Goal: Task Accomplishment & Management: Manage account settings

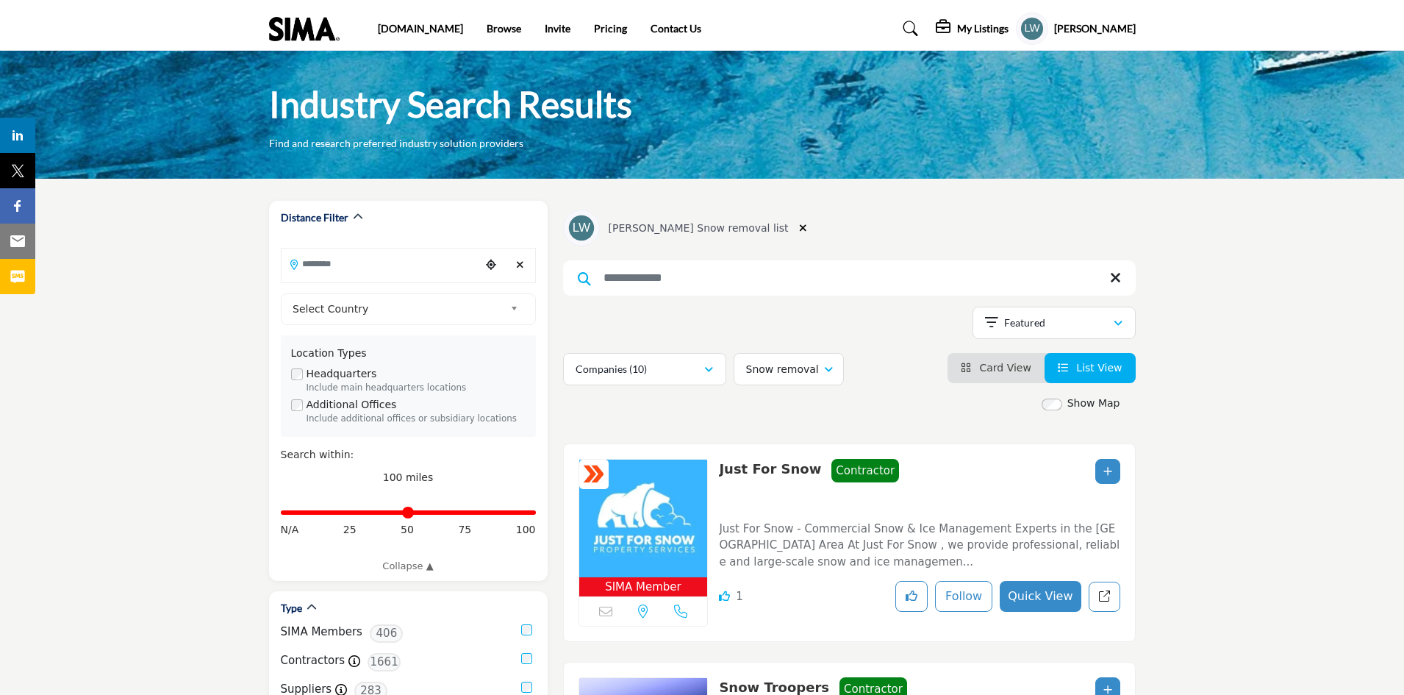
scroll to position [1498, 0]
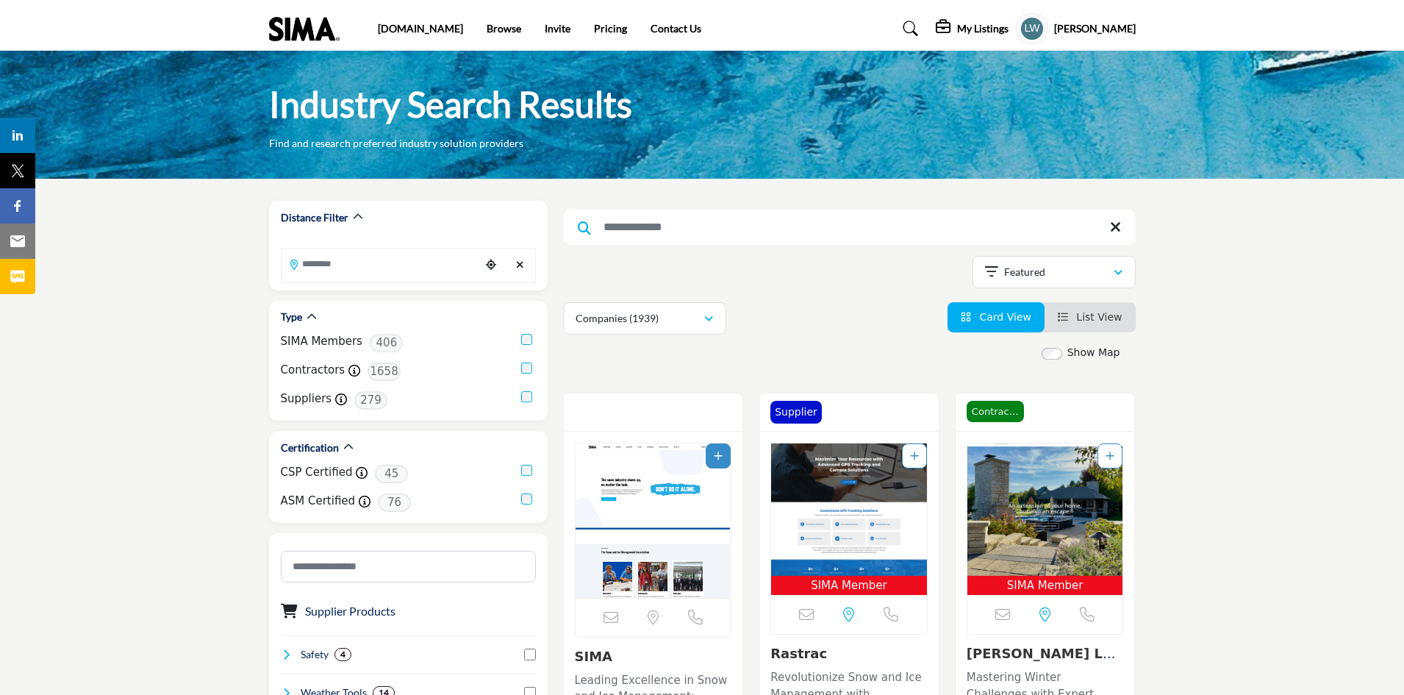
click at [648, 222] on input "Search Keyword" at bounding box center [849, 227] width 573 height 35
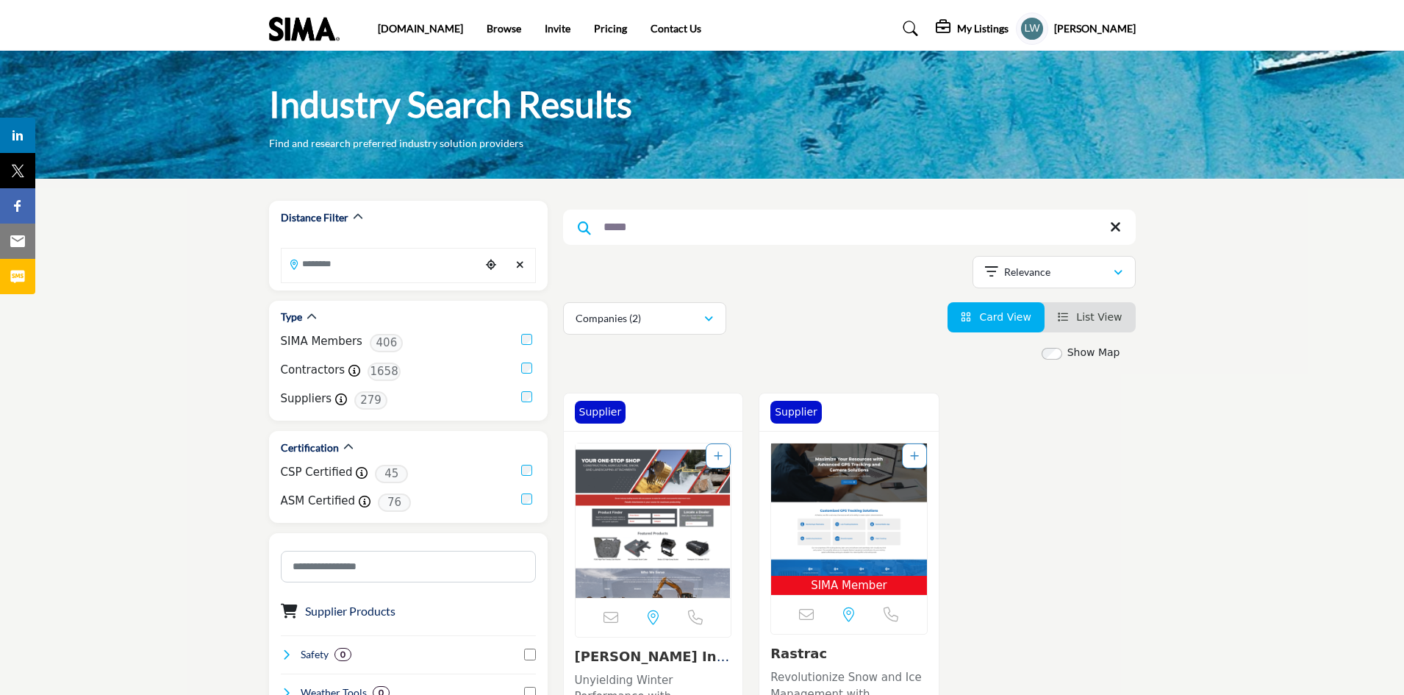
type input "*****"
click at [838, 605] on div "Sorry, but this listing is on a subscription plan which does not allow users to…" at bounding box center [849, 614] width 156 height 39
click at [849, 468] on img "Open Listing in new tab" at bounding box center [849, 509] width 156 height 132
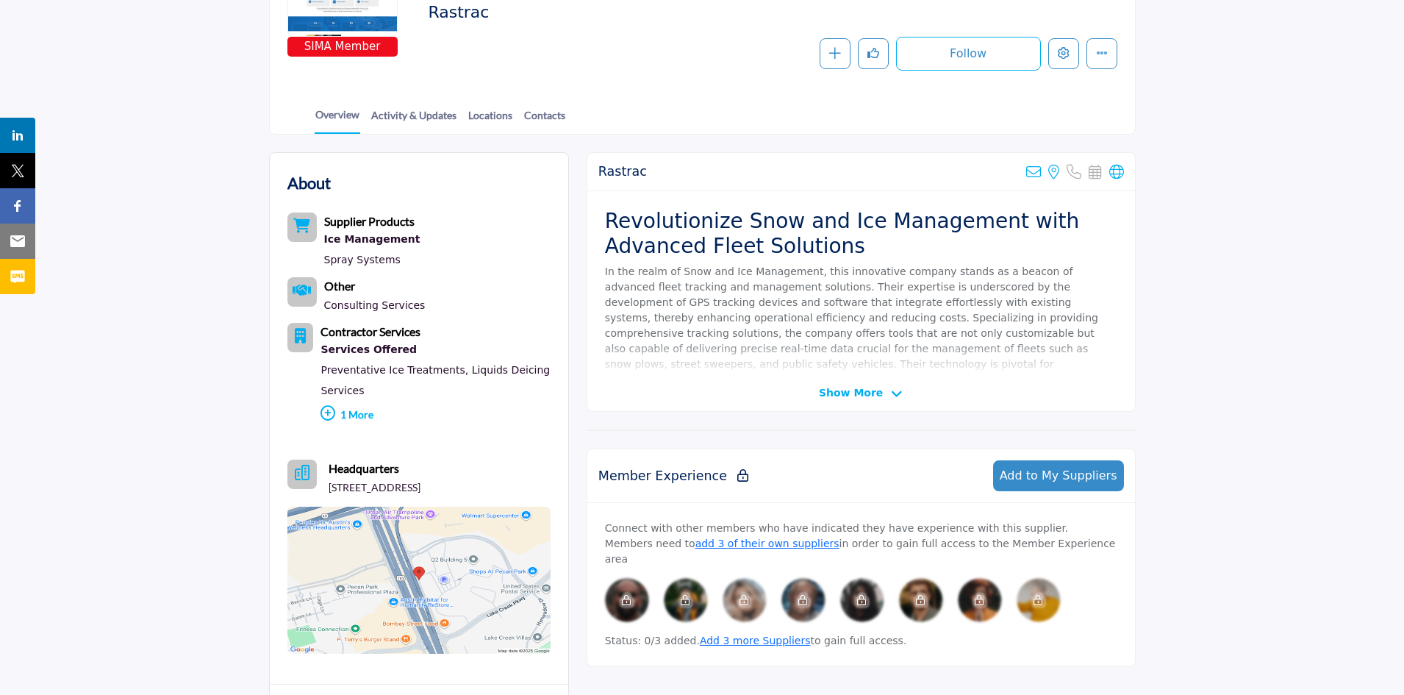
scroll to position [244, 0]
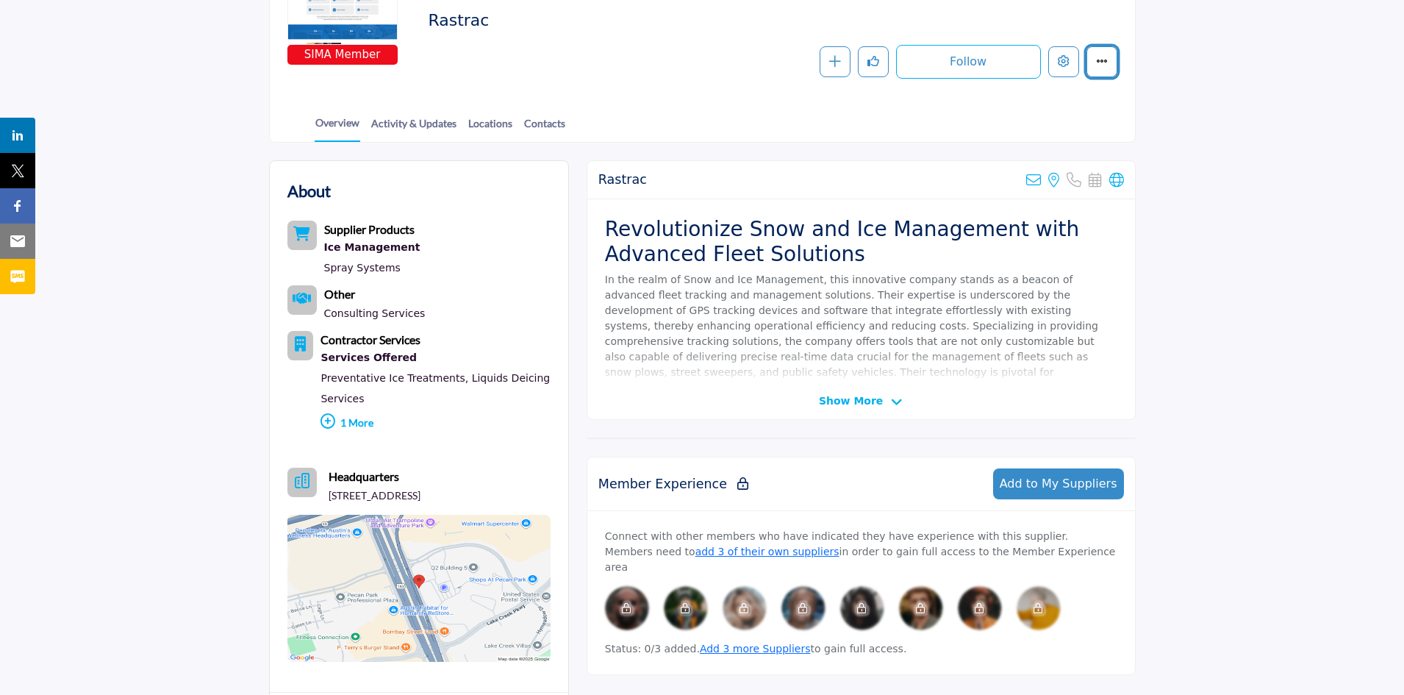
click at [1108, 65] on button "More details" at bounding box center [1102, 61] width 31 height 31
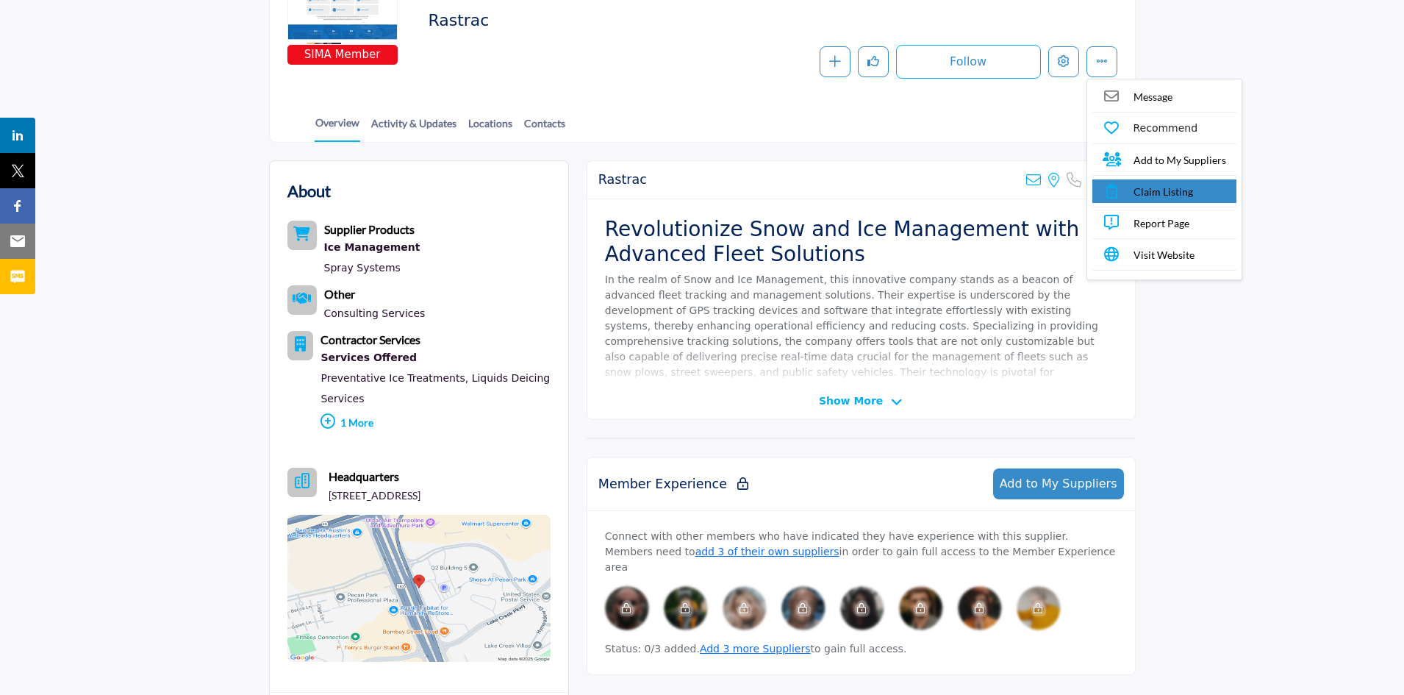
click at [1129, 193] on link "Claim Listing" at bounding box center [1165, 191] width 144 height 24
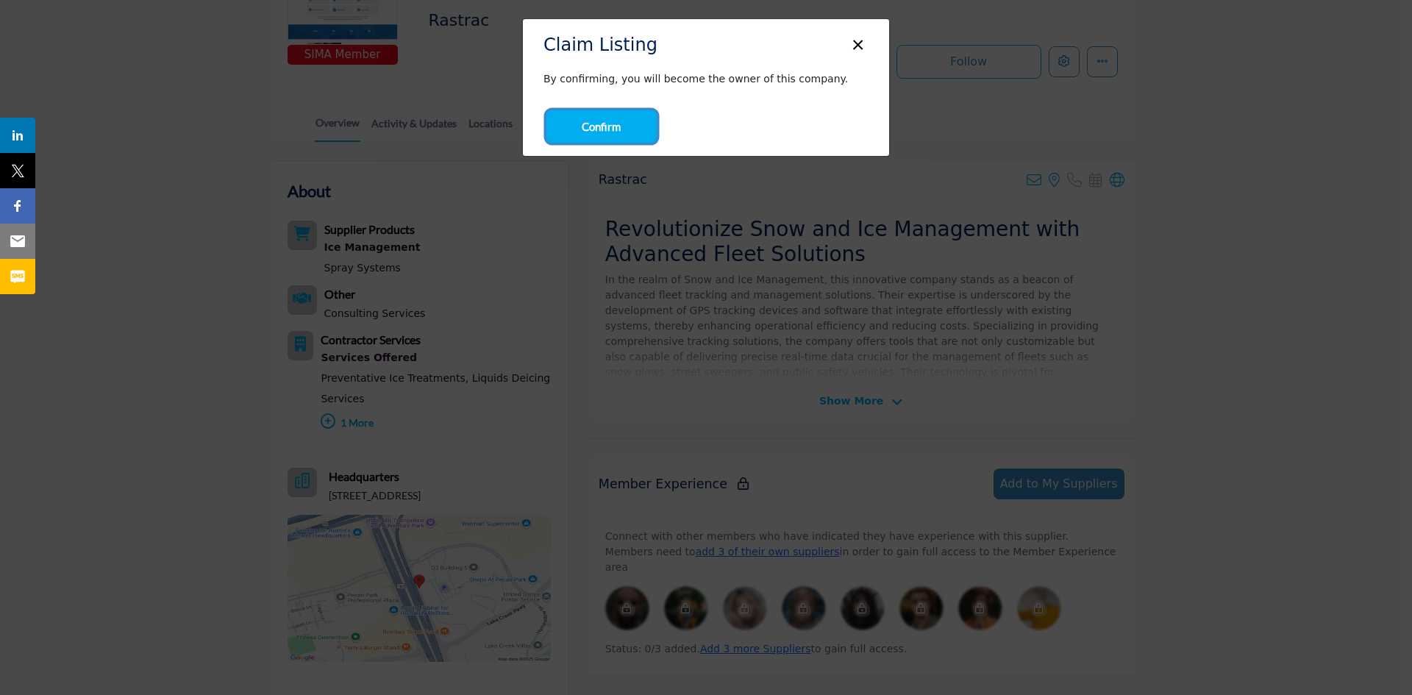
click at [617, 131] on span "Confirm" at bounding box center [601, 126] width 39 height 17
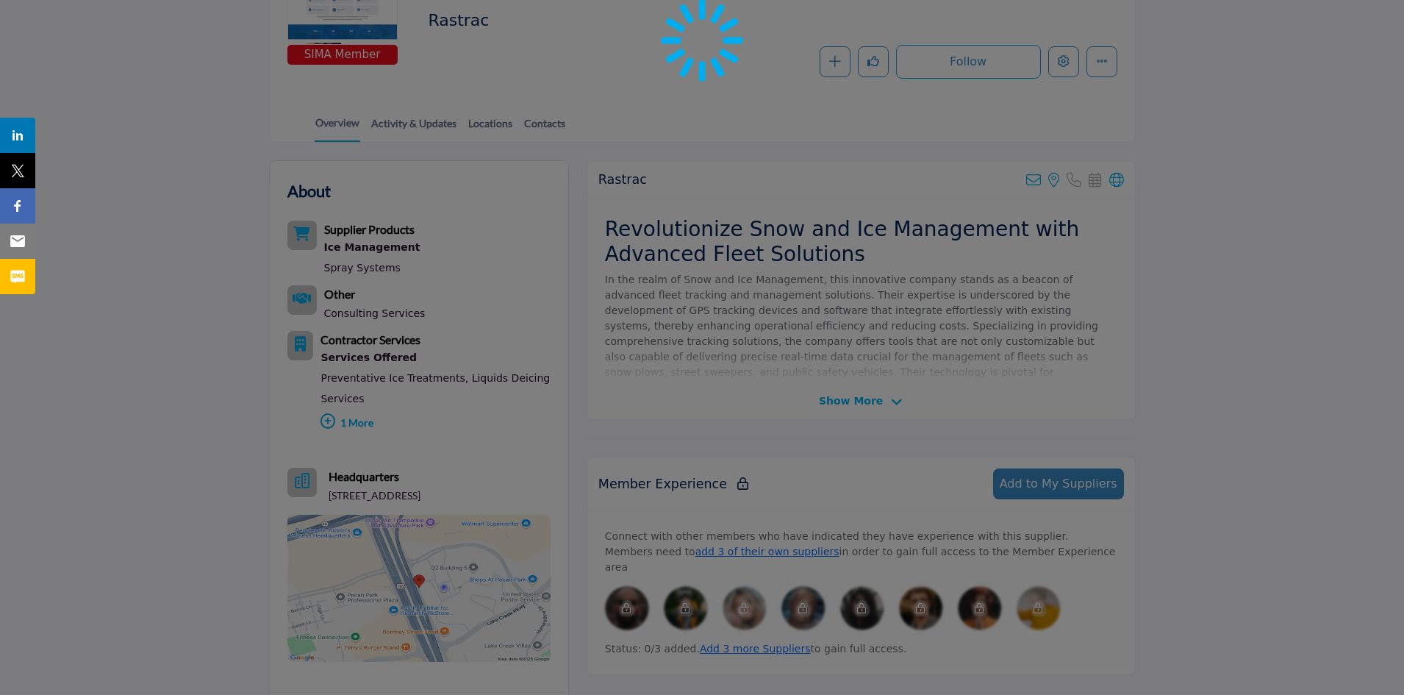
scroll to position [244, 0]
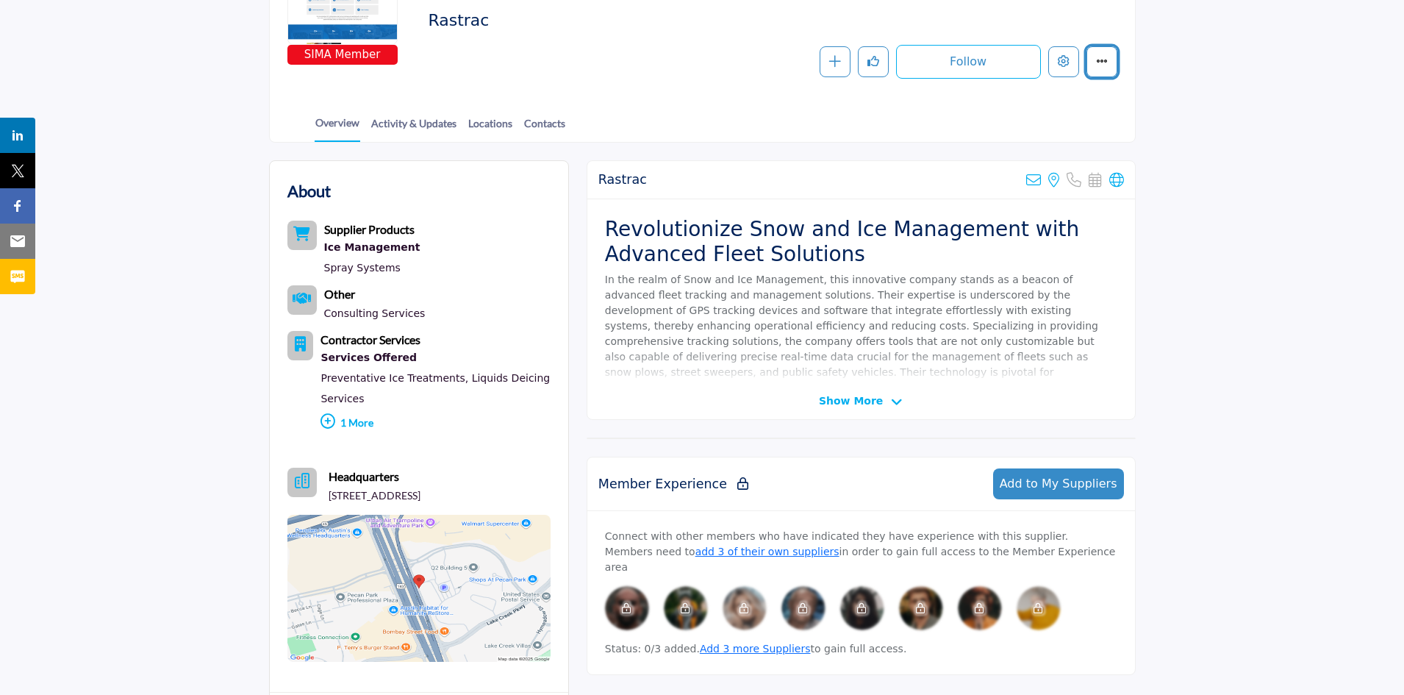
click at [1108, 63] on button "More details" at bounding box center [1102, 61] width 31 height 31
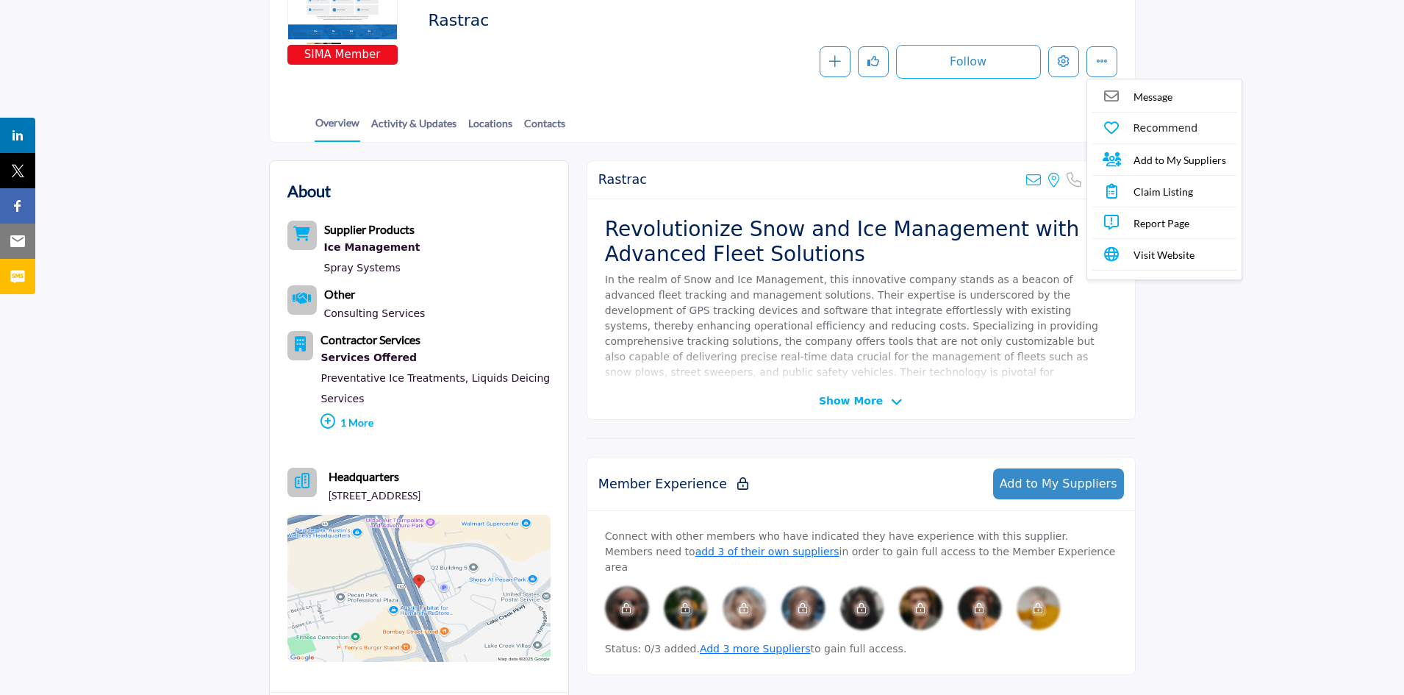
click at [800, 171] on div "Rastrac Sorry, but we don't have an email address for this listing View the loc…" at bounding box center [861, 180] width 548 height 38
click at [895, 402] on icon at bounding box center [897, 402] width 12 height 13
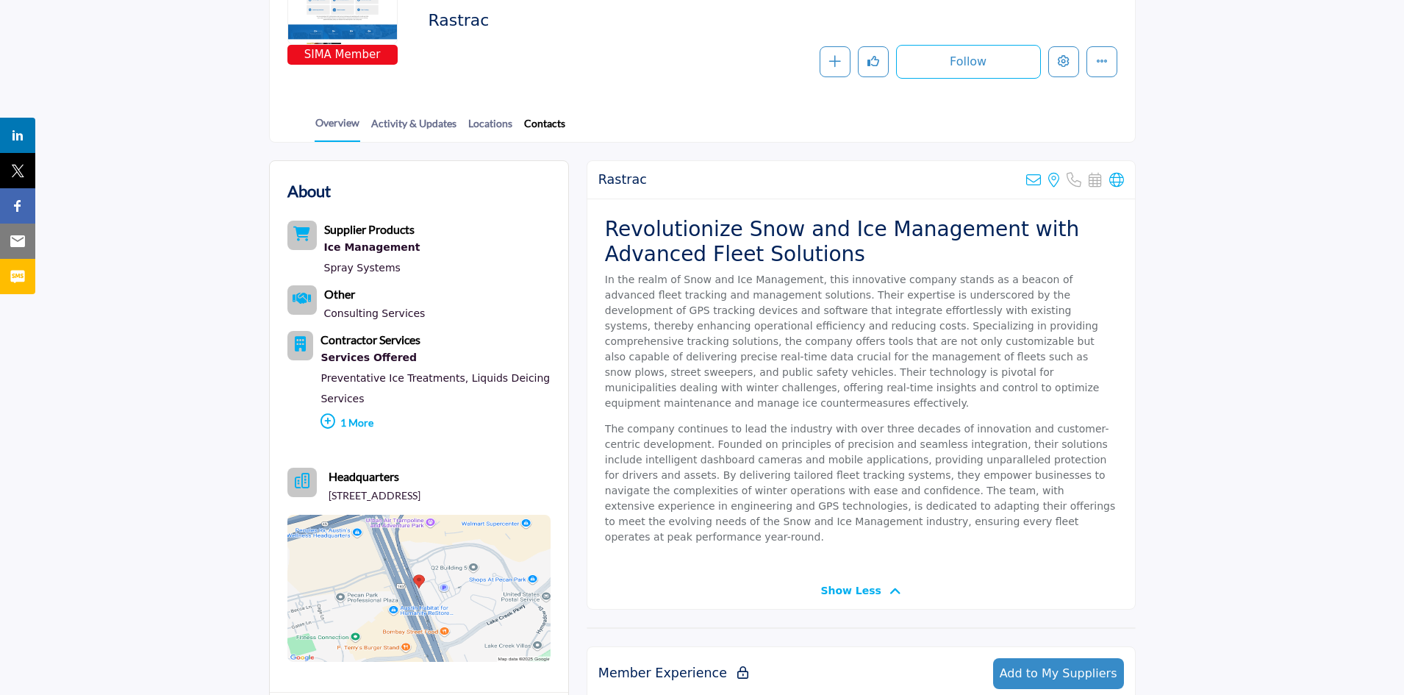
click at [536, 118] on link "Contacts" at bounding box center [544, 128] width 43 height 26
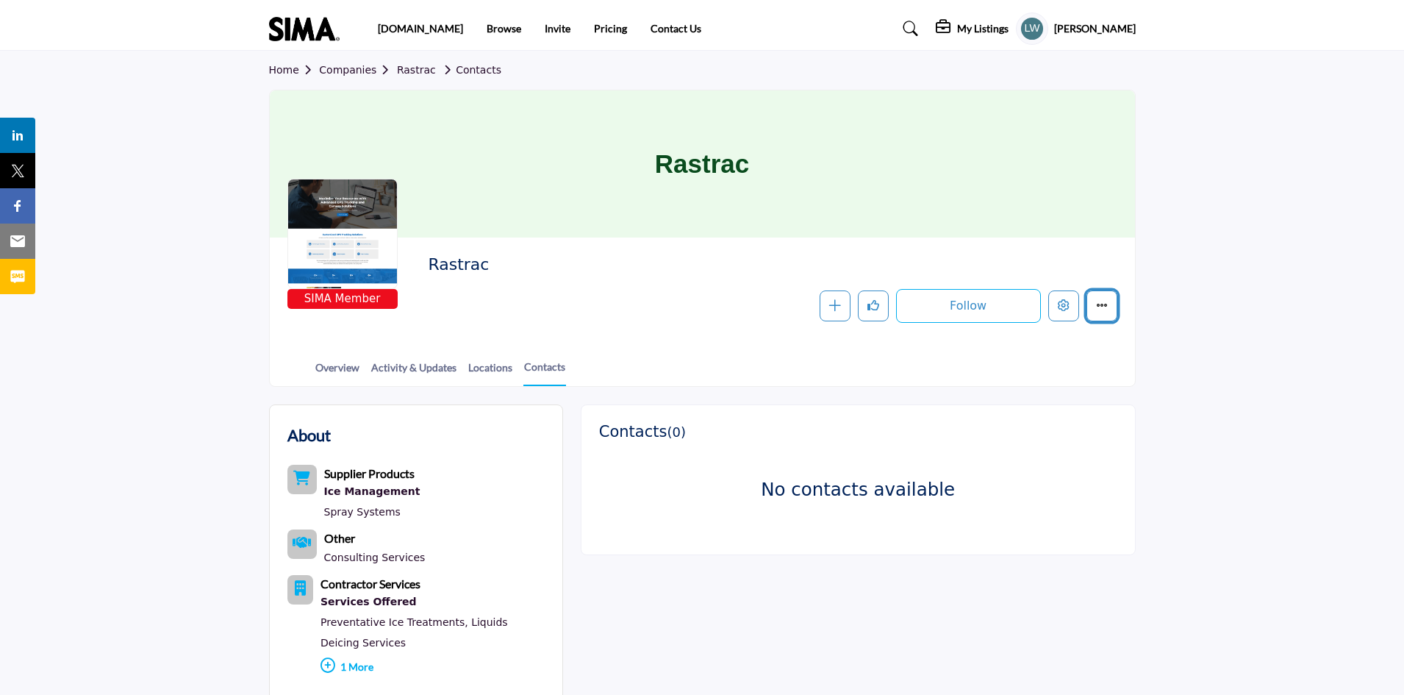
click at [1105, 310] on icon "More details" at bounding box center [1102, 305] width 12 height 12
click at [499, 490] on div "Supplier Products Ice Management Spray Systems Other Consulting Services Consul…" at bounding box center [415, 577] width 257 height 224
click at [348, 368] on link "Overview" at bounding box center [338, 373] width 46 height 26
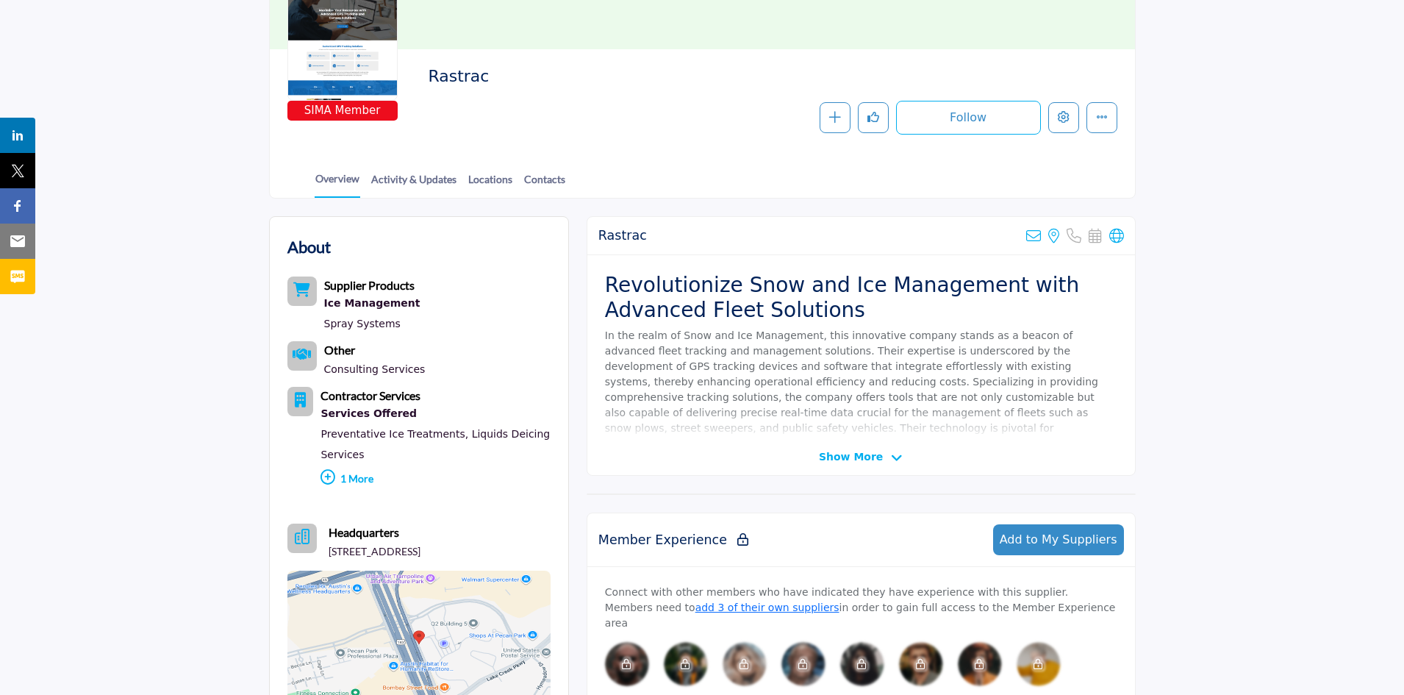
scroll to position [200, 0]
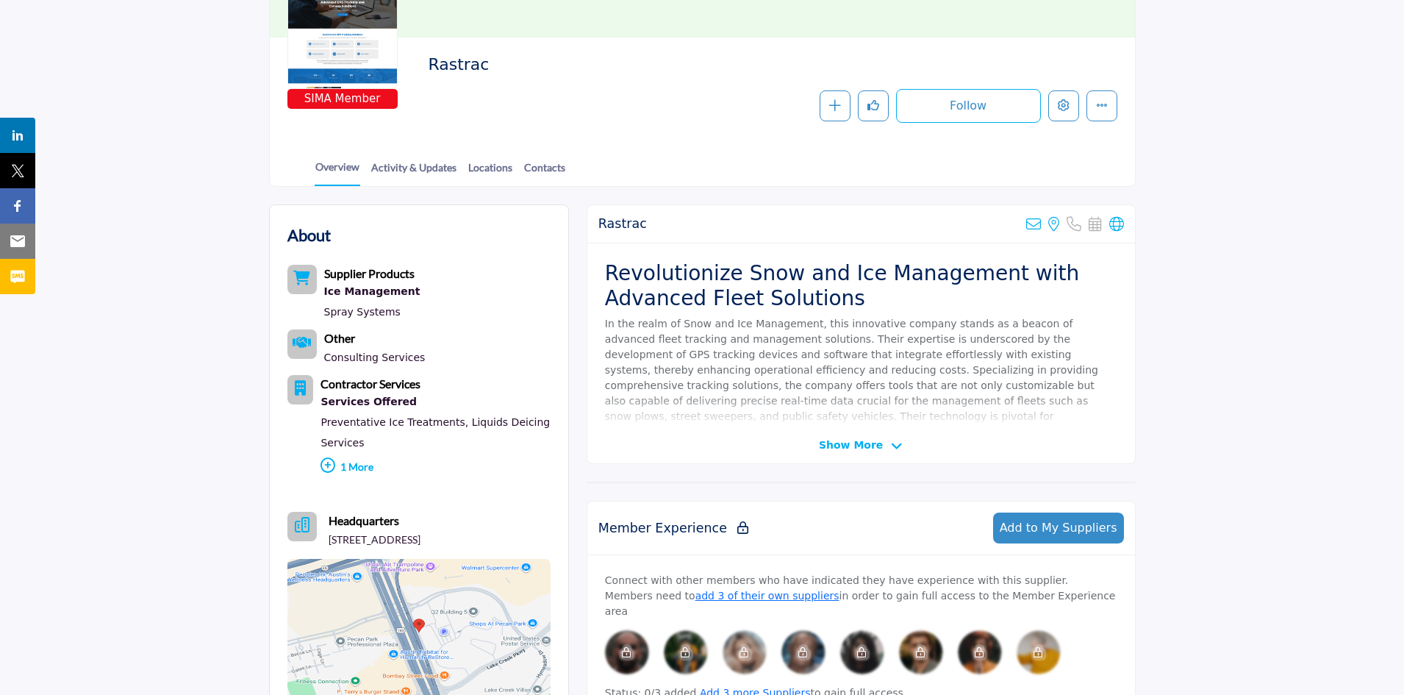
click at [863, 445] on span "Show More" at bounding box center [851, 444] width 64 height 15
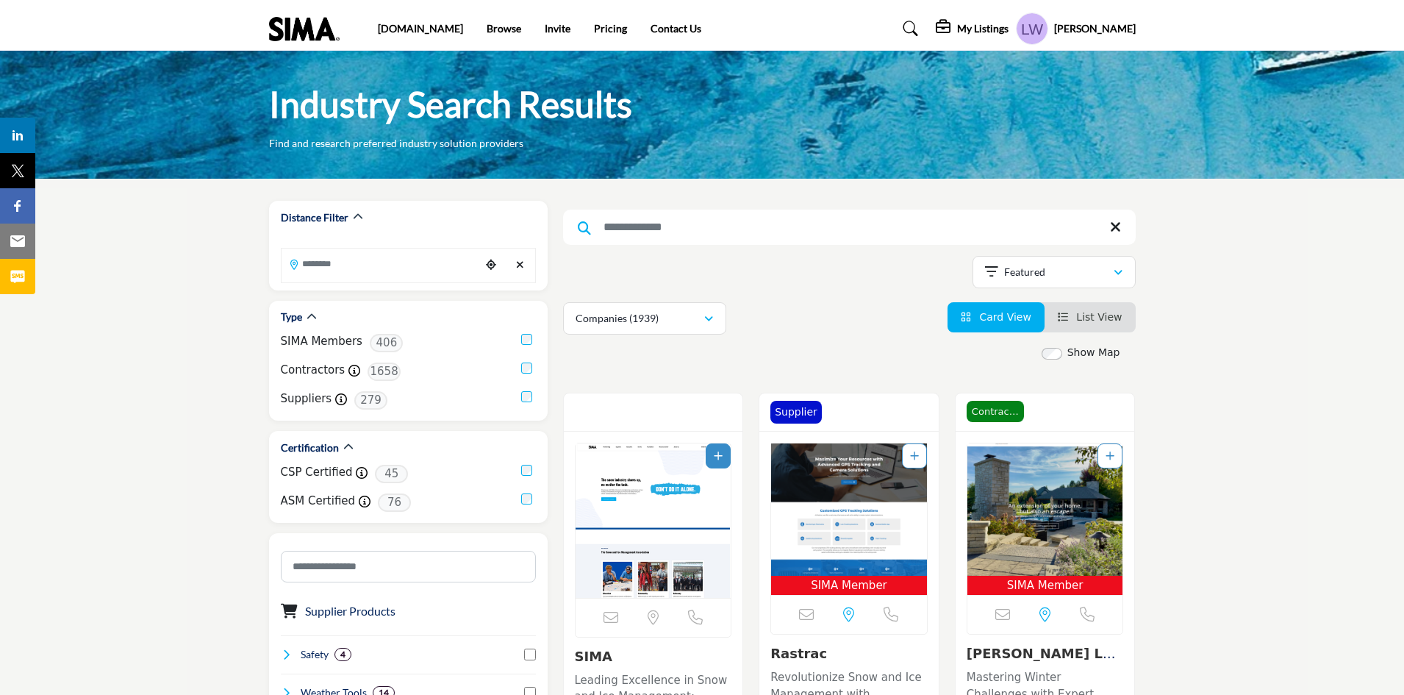
click at [996, 24] on h5 "My Listings" at bounding box center [982, 28] width 51 height 13
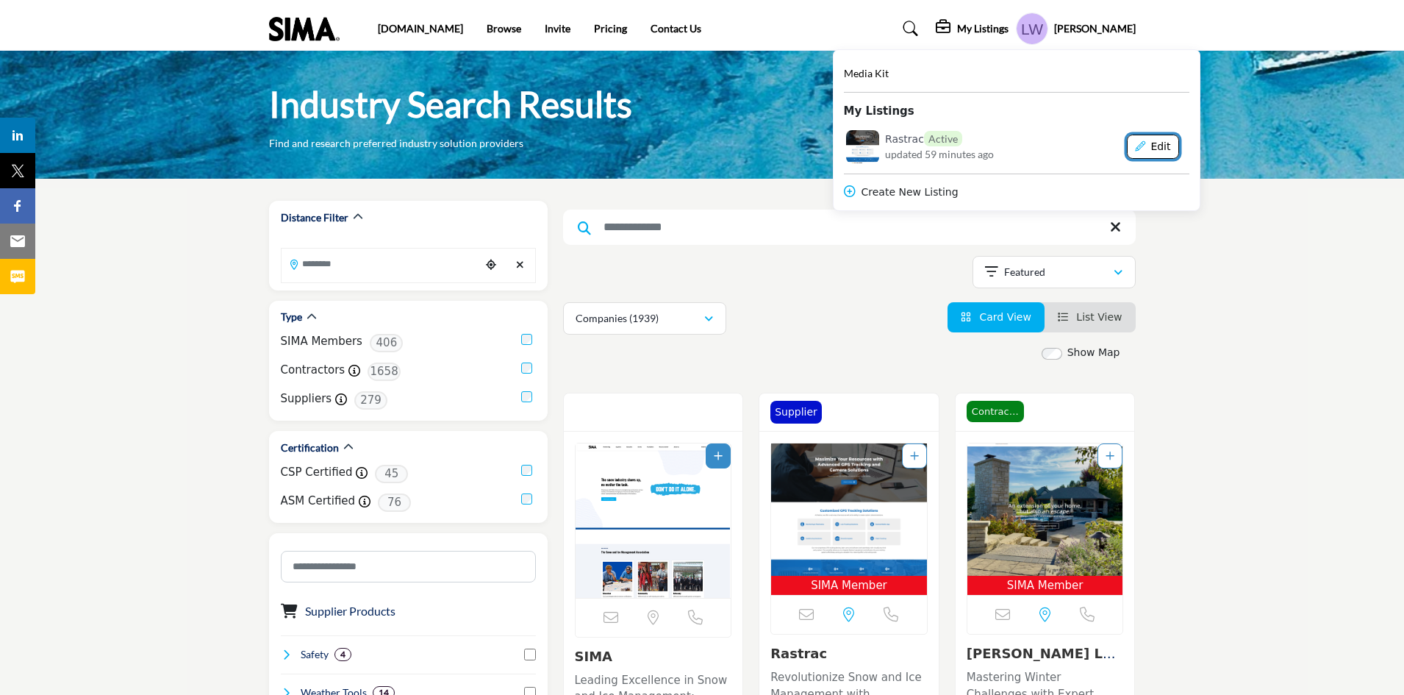
click at [1179, 144] on button "Edit" at bounding box center [1153, 147] width 52 height 25
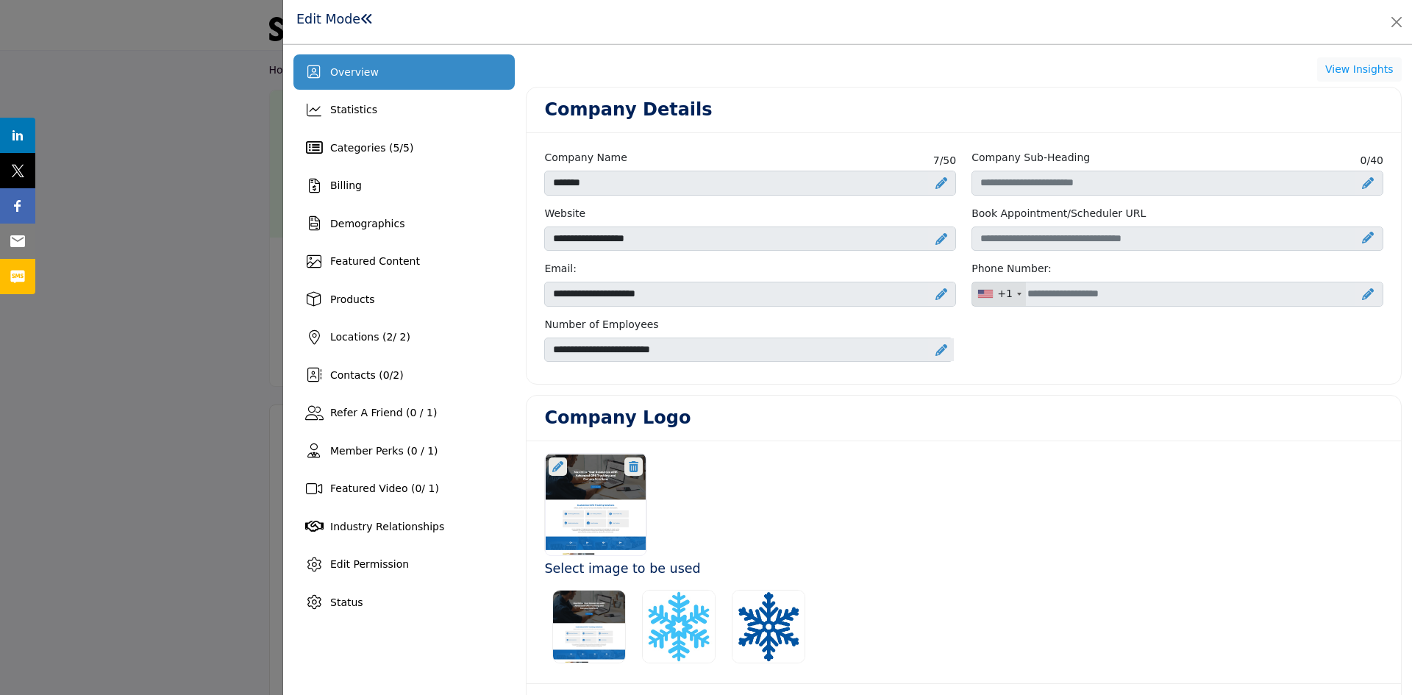
click at [939, 353] on icon at bounding box center [941, 350] width 12 height 12
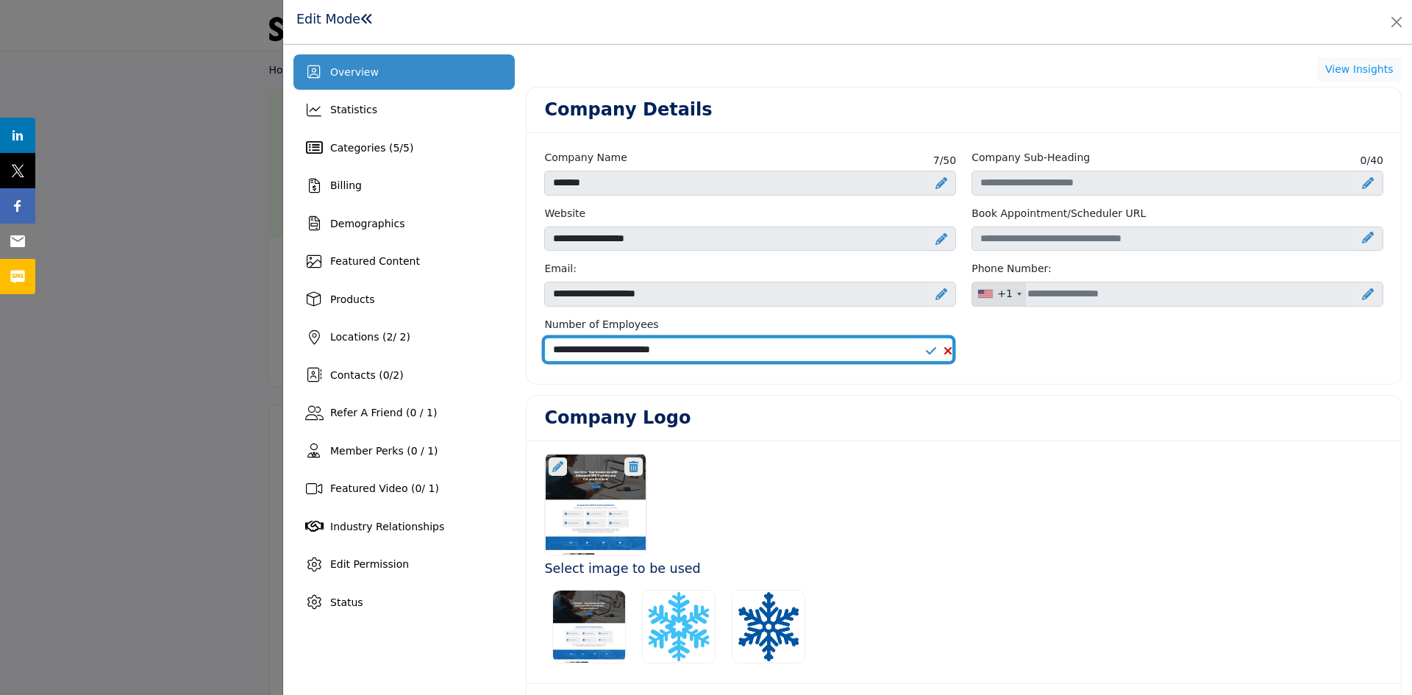
click at [841, 346] on select "**********" at bounding box center [748, 349] width 409 height 25
select select "*****"
click at [544, 337] on select "**********" at bounding box center [748, 349] width 409 height 25
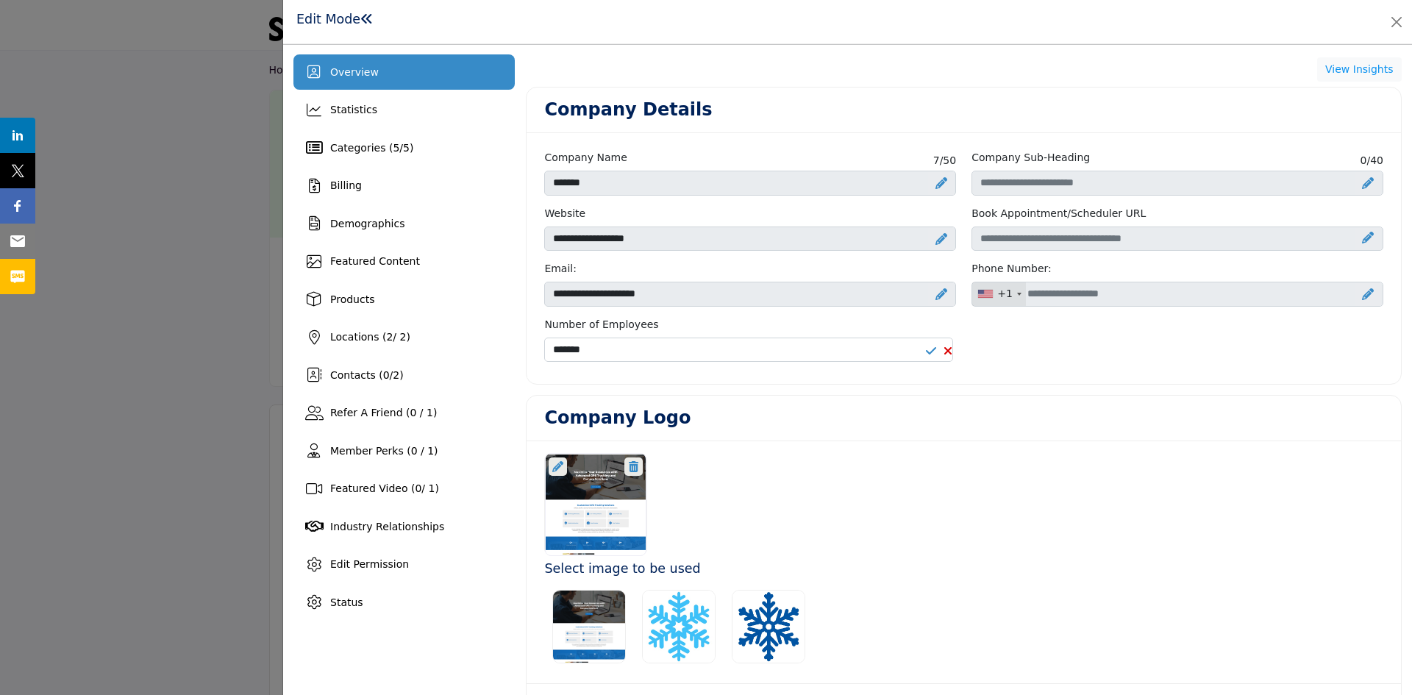
click at [1373, 295] on div at bounding box center [1368, 294] width 26 height 24
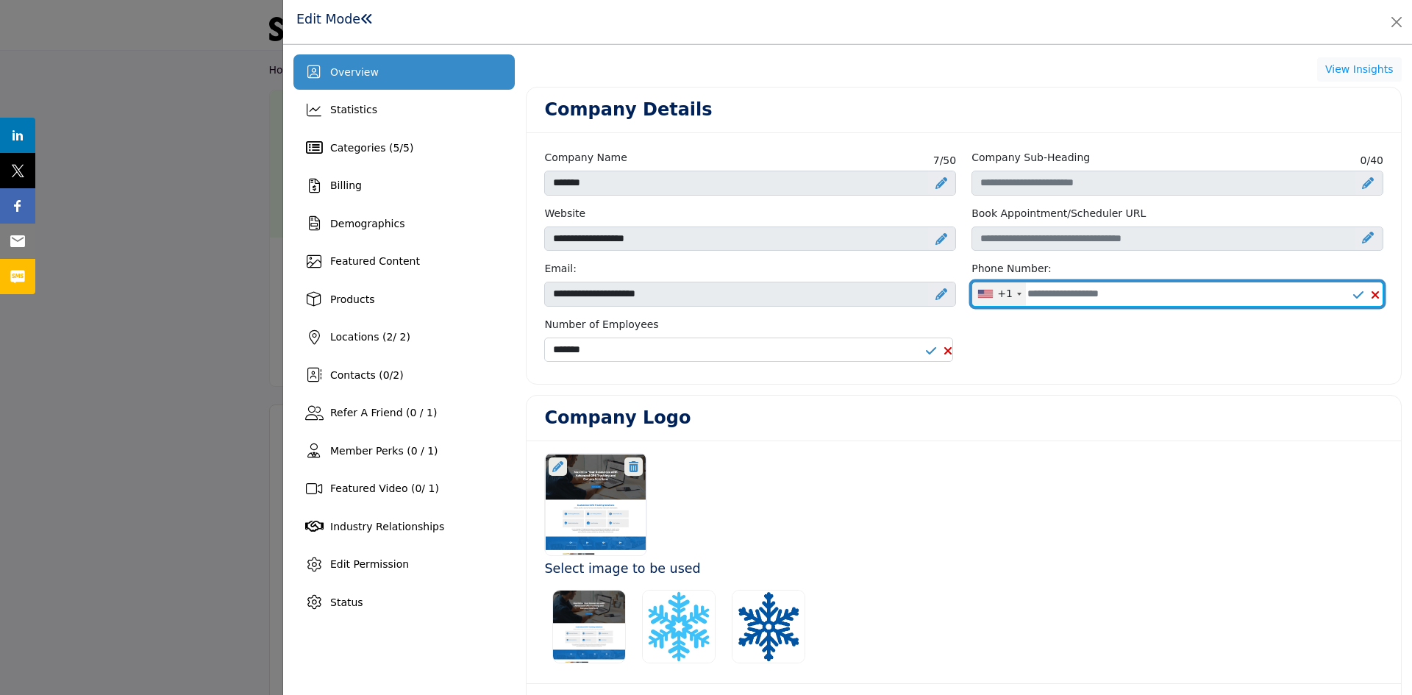
click at [1138, 294] on input "Office Number" at bounding box center [1177, 294] width 412 height 25
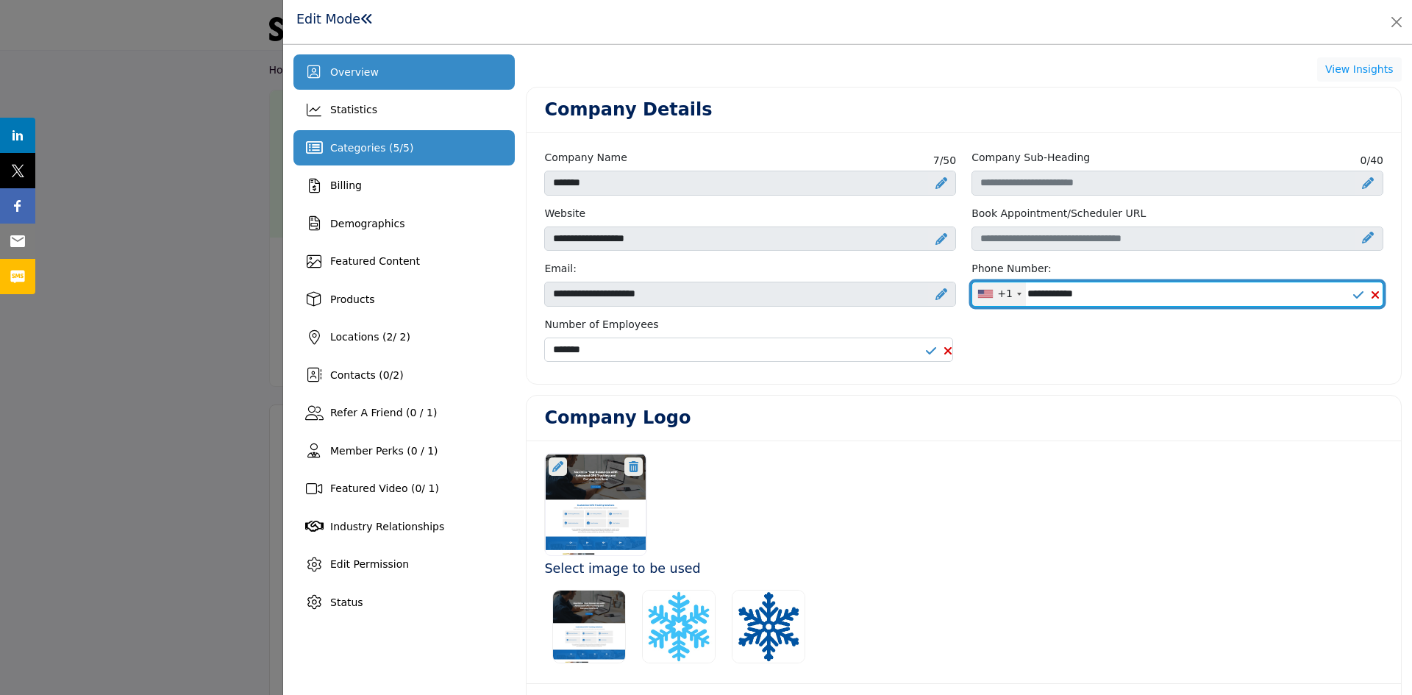
type input "**********"
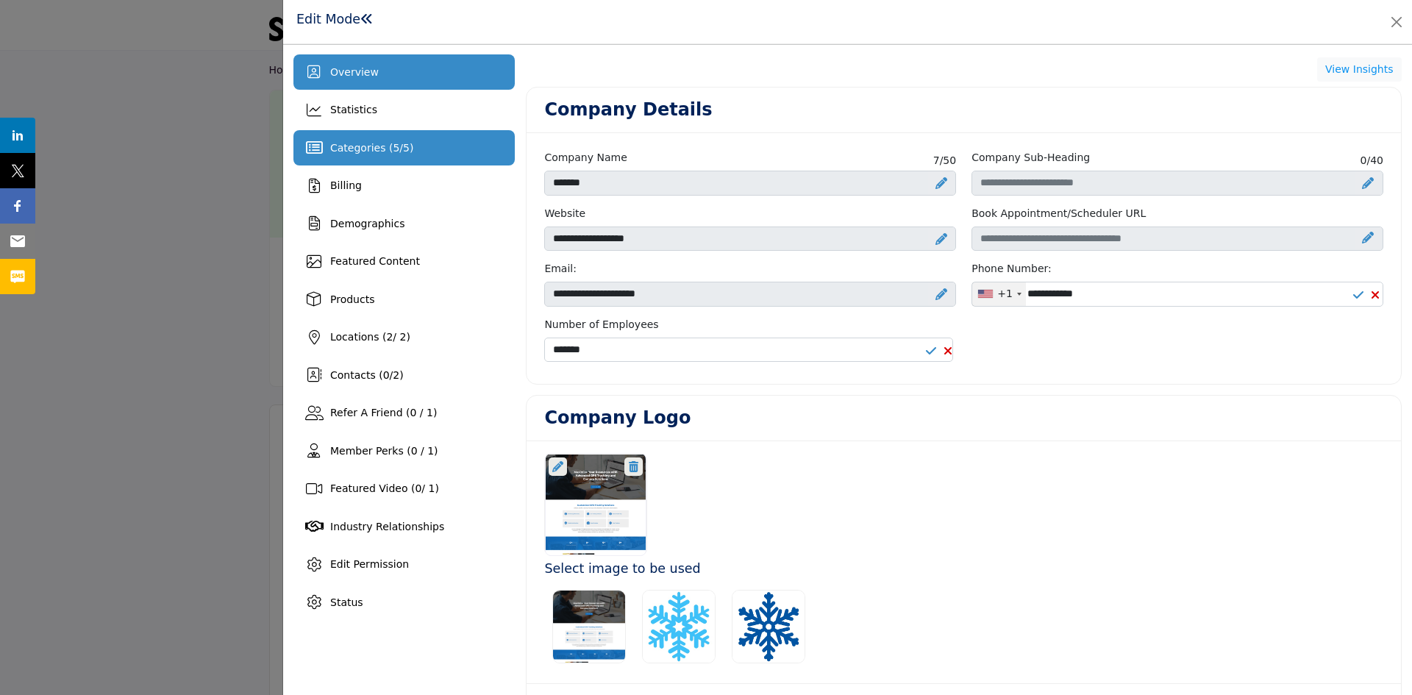
click at [393, 152] on span "Categories ( 5 / 5 )" at bounding box center [371, 148] width 83 height 12
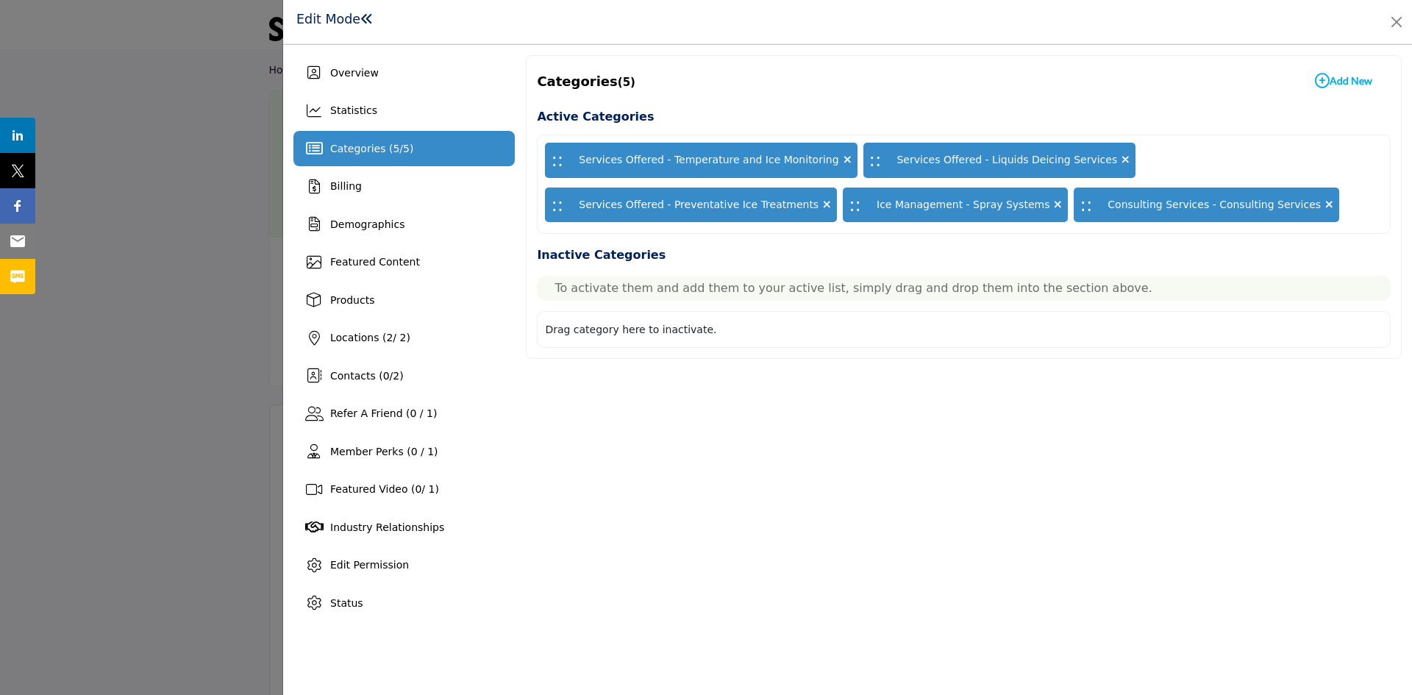
click at [831, 199] on icon at bounding box center [827, 204] width 8 height 10
click at [1121, 162] on icon at bounding box center [1125, 159] width 8 height 10
click at [1121, 160] on icon at bounding box center [1125, 159] width 8 height 10
click at [1121, 158] on icon at bounding box center [1125, 159] width 8 height 10
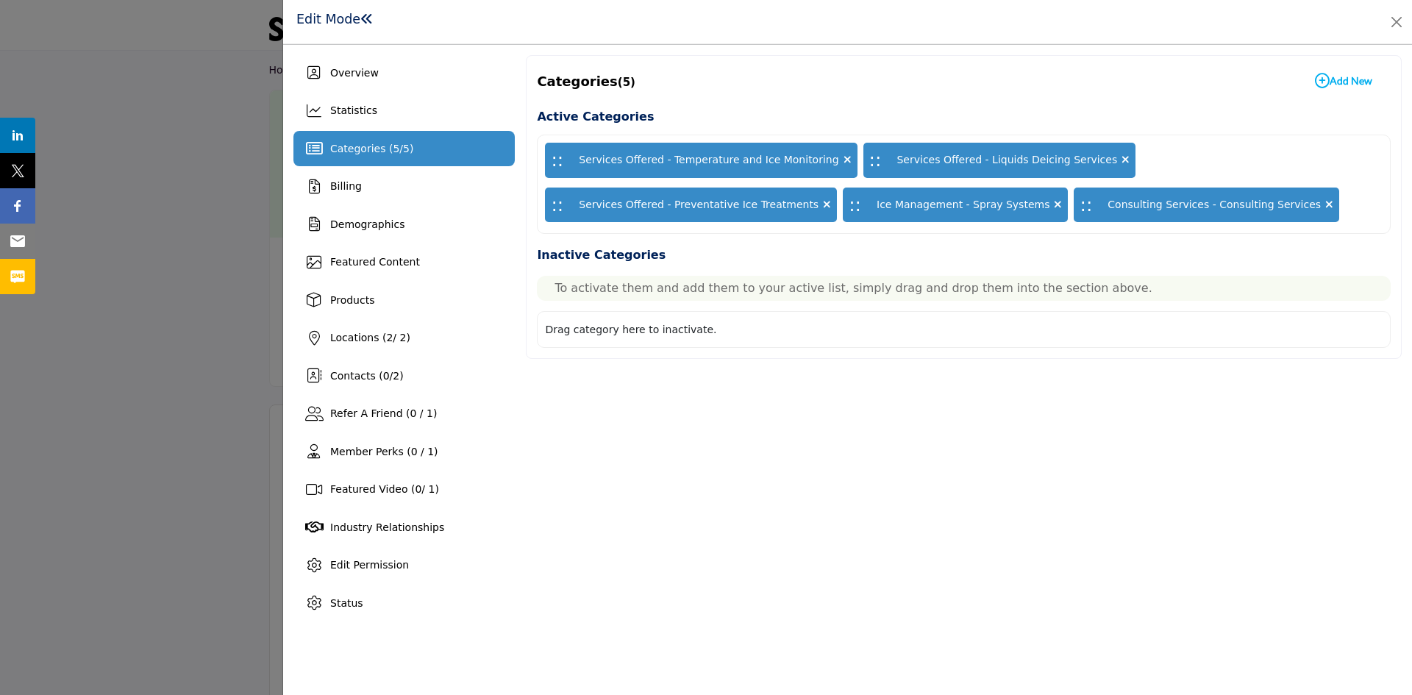
click at [869, 157] on span "::" at bounding box center [875, 160] width 12 height 28
click at [831, 199] on icon at bounding box center [827, 204] width 8 height 10
drag, startPoint x: 1018, startPoint y: 157, endPoint x: 962, endPoint y: 327, distance: 179.5
click at [962, 327] on div "Active Categories :: Services Offered - Temperature and Ice Monitoring :: Servi…" at bounding box center [964, 227] width 854 height 241
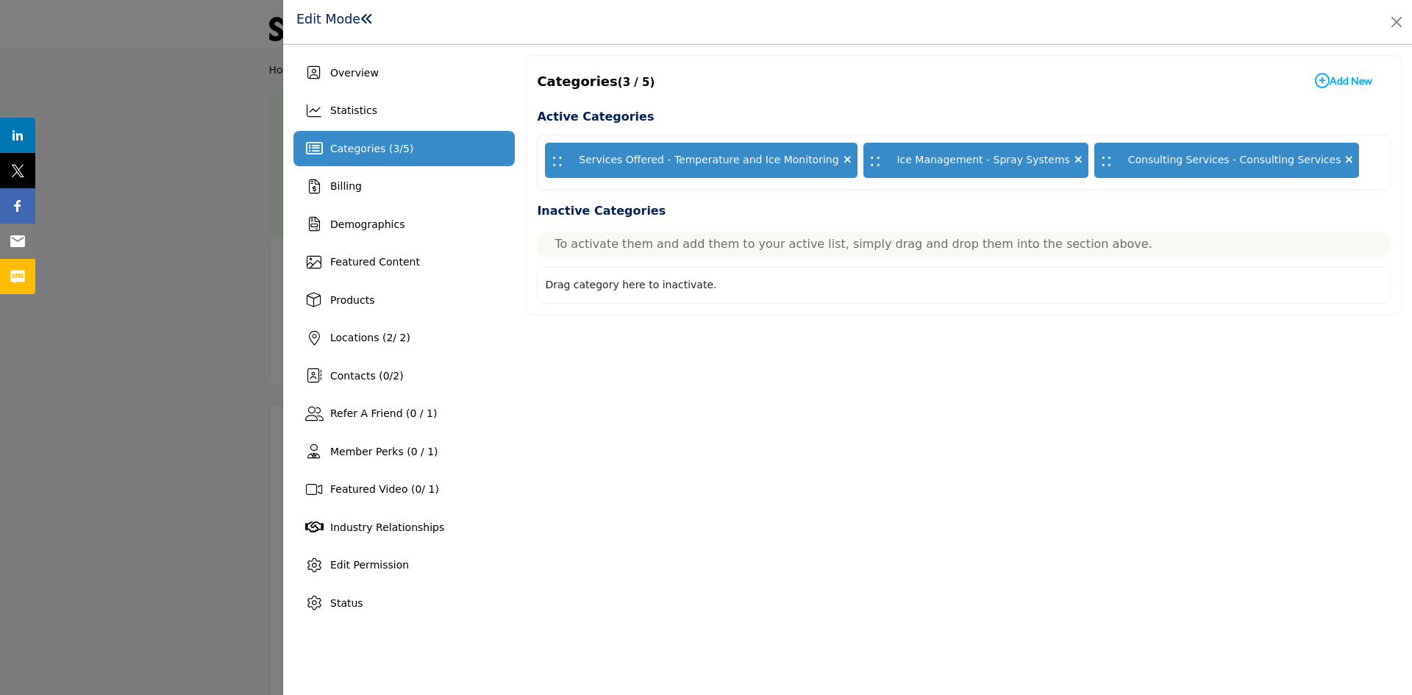
click at [1074, 157] on icon at bounding box center [1078, 159] width 8 height 10
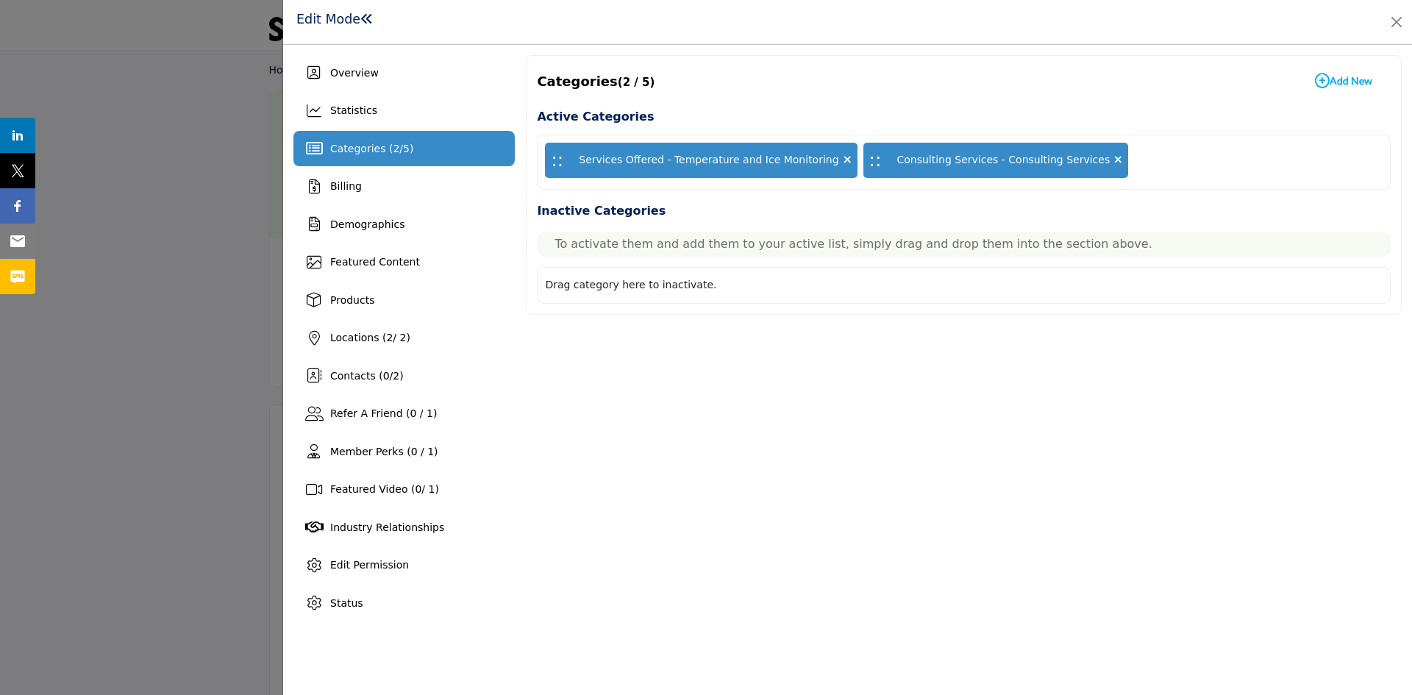
click at [1324, 82] on icon "button" at bounding box center [1322, 81] width 15 height 15
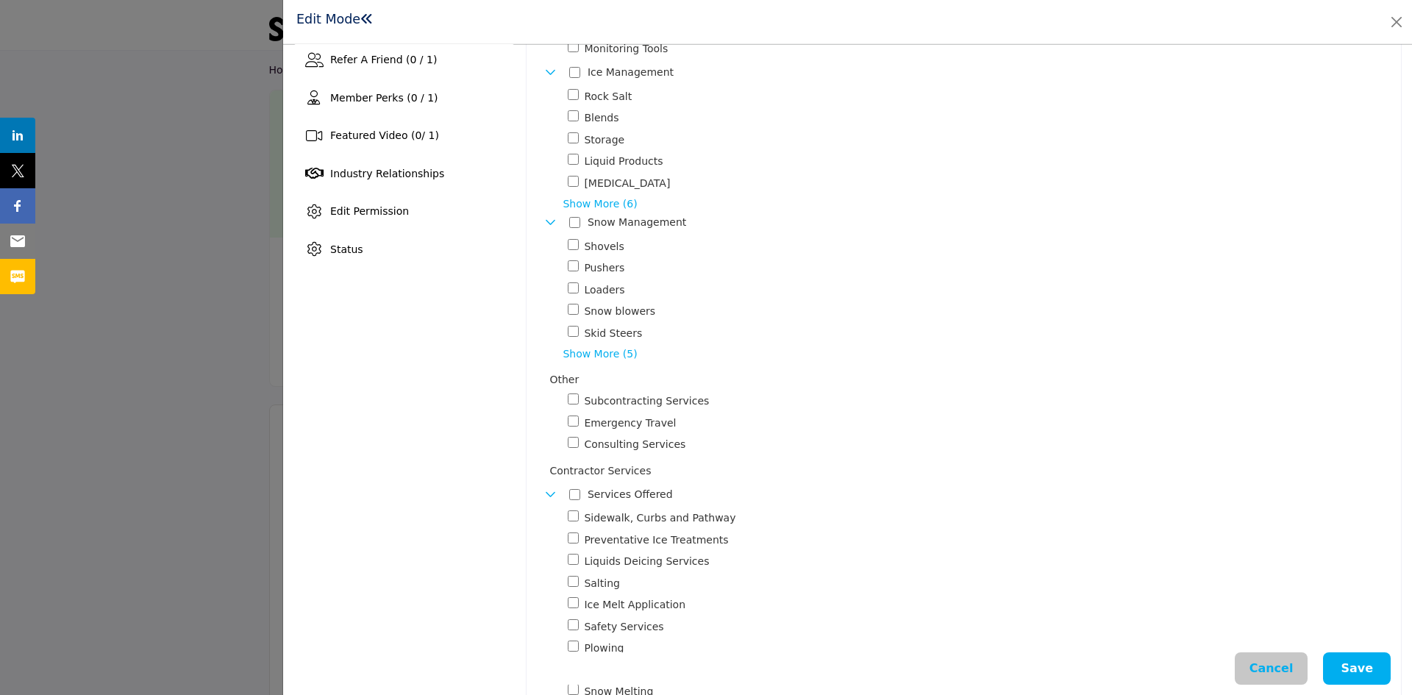
scroll to position [346, 0]
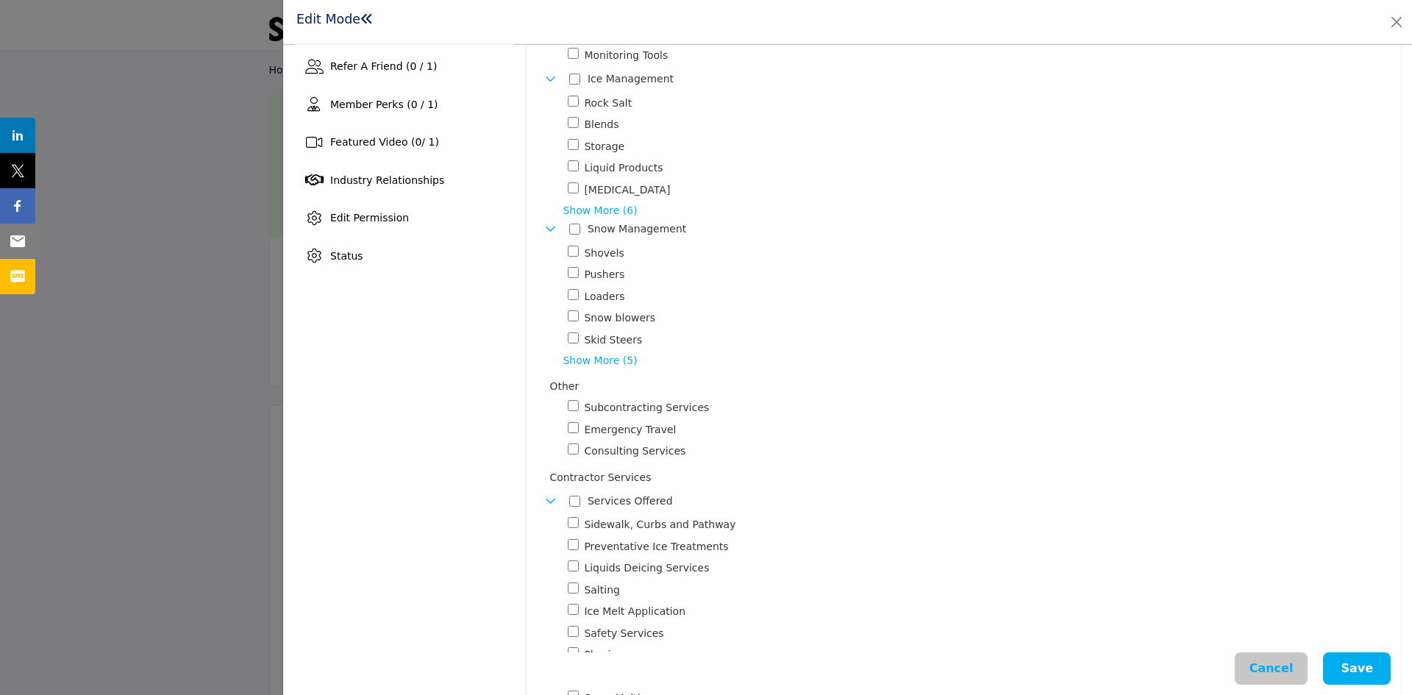
click at [598, 355] on span "Show More (5)" at bounding box center [976, 360] width 828 height 15
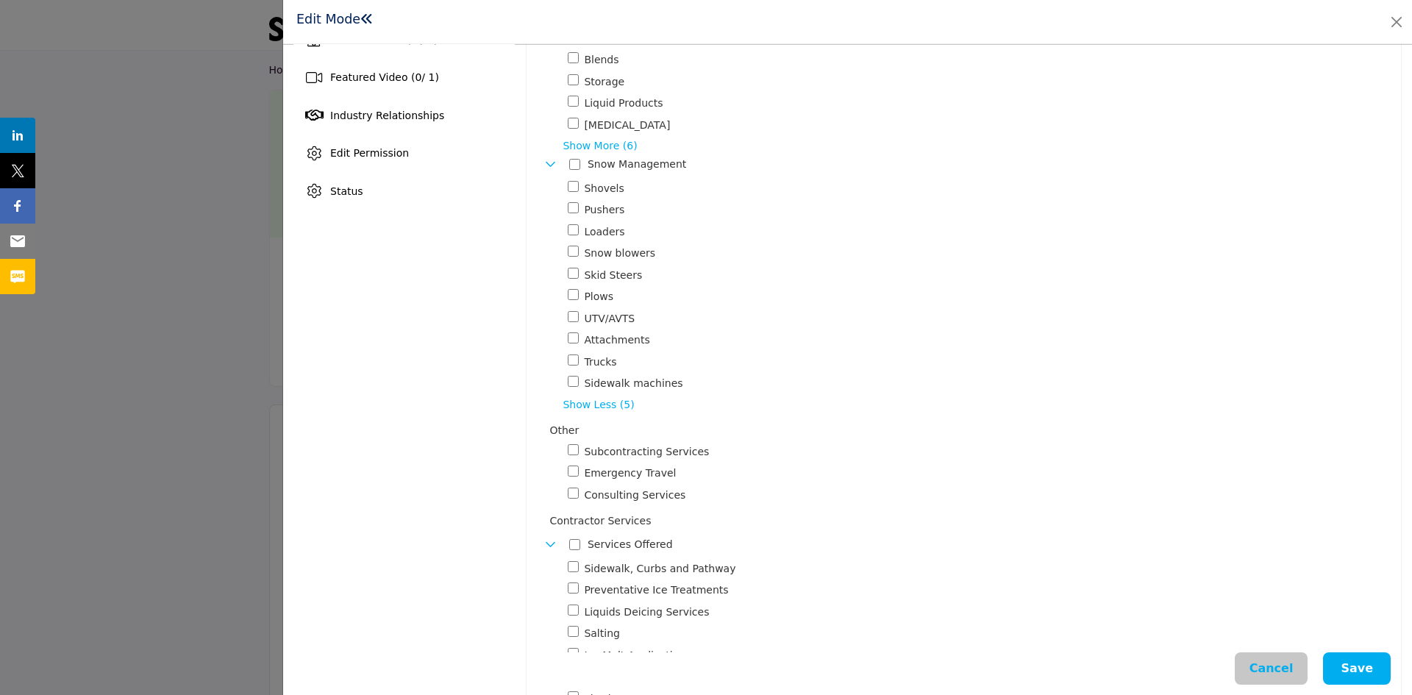
scroll to position [415, 0]
click at [594, 141] on span "Show More (6)" at bounding box center [976, 142] width 828 height 15
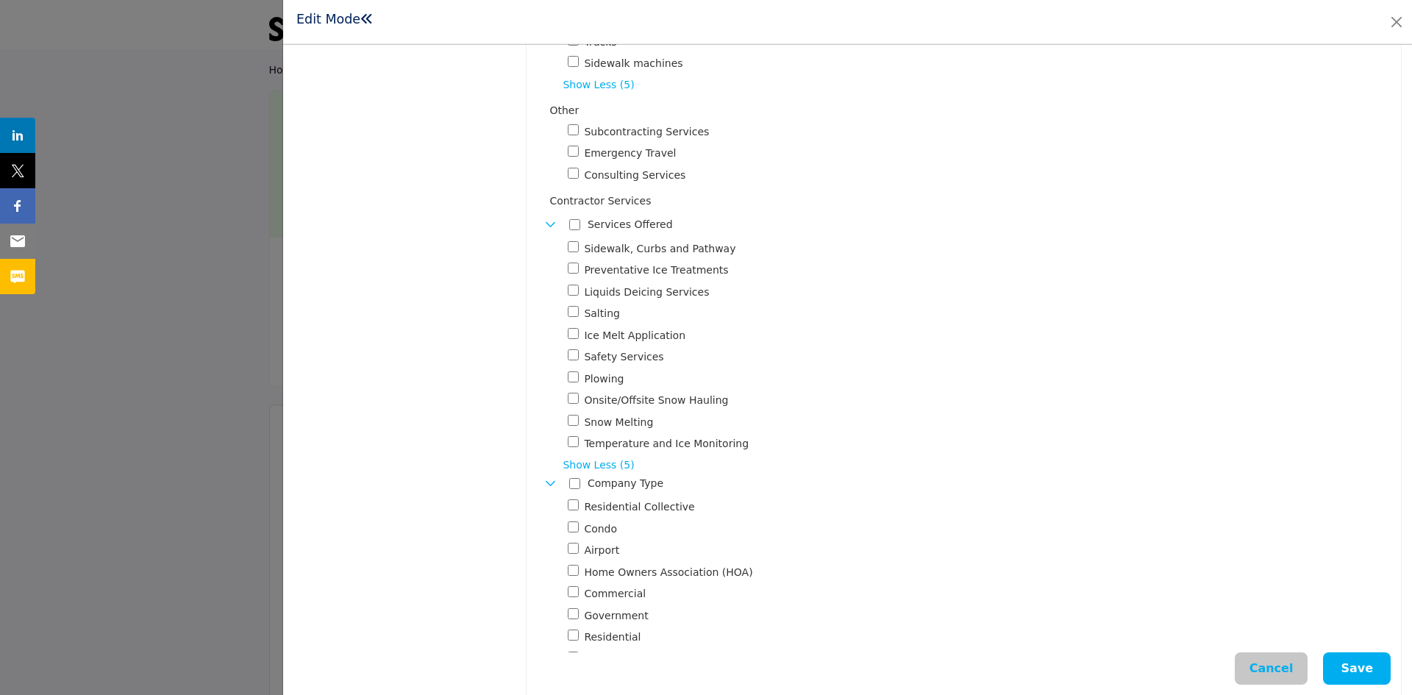
scroll to position [869, 0]
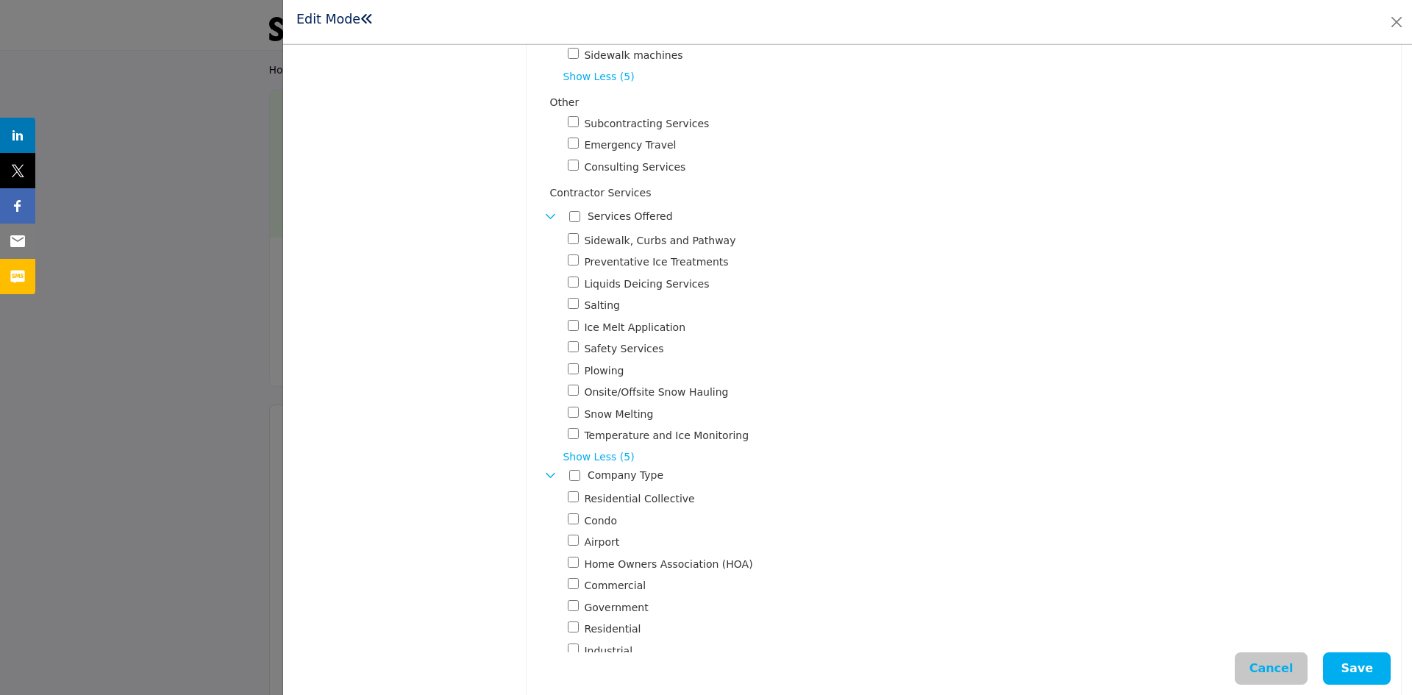
click at [607, 455] on span "Show Less (5)" at bounding box center [976, 456] width 828 height 15
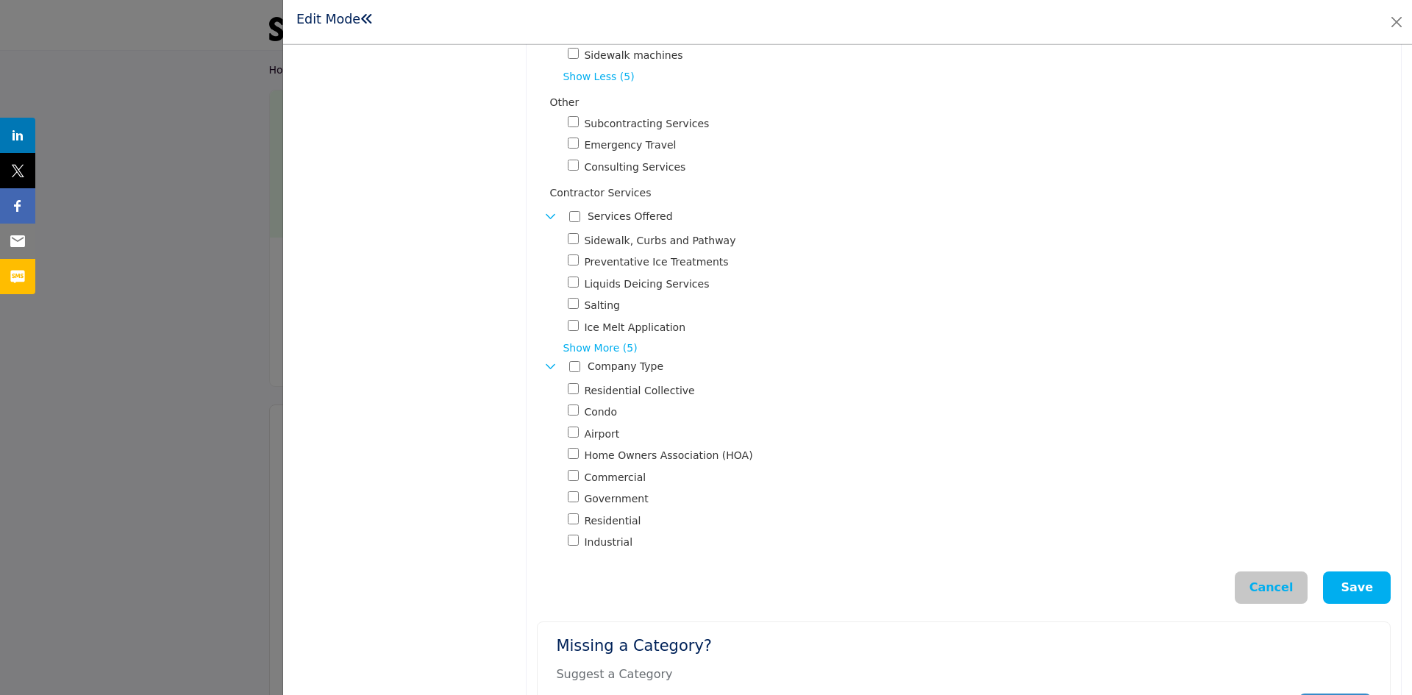
click at [1356, 578] on button "Save" at bounding box center [1357, 587] width 68 height 32
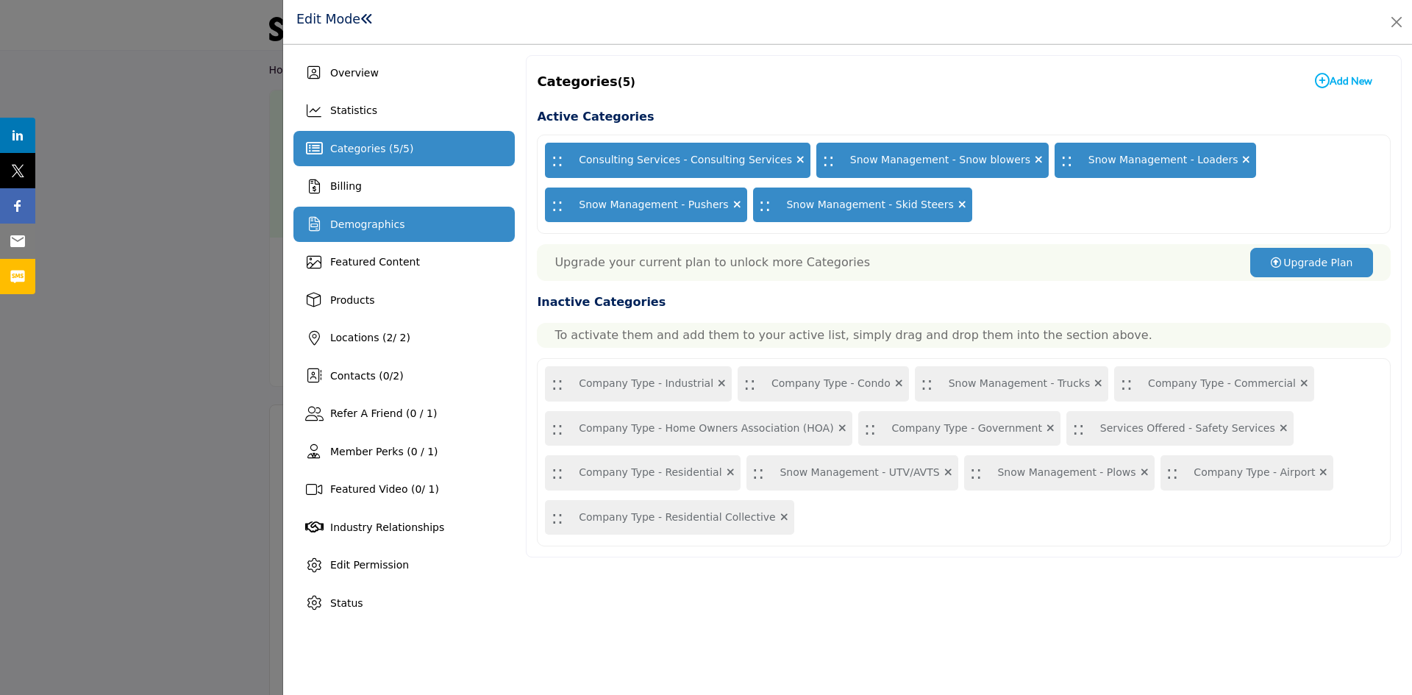
click at [354, 218] on span "Demographics" at bounding box center [367, 224] width 74 height 12
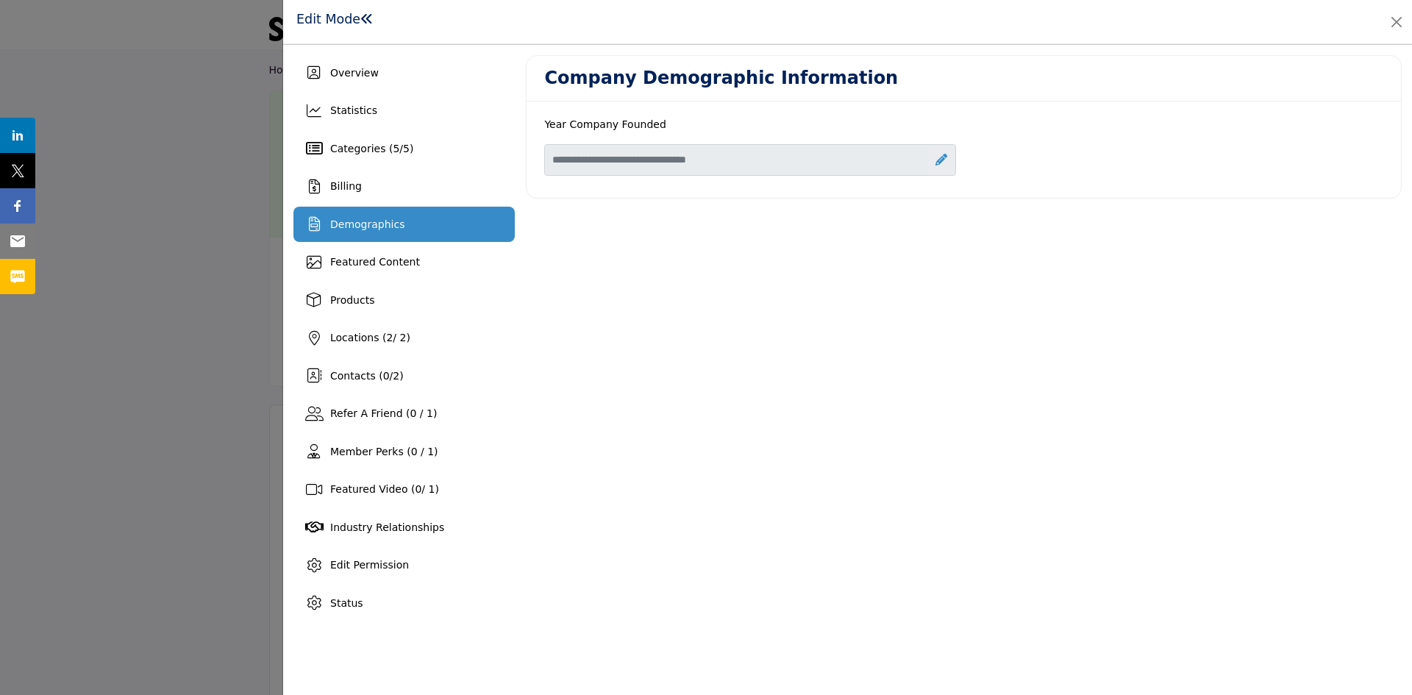
click at [941, 161] on icon at bounding box center [941, 160] width 12 height 12
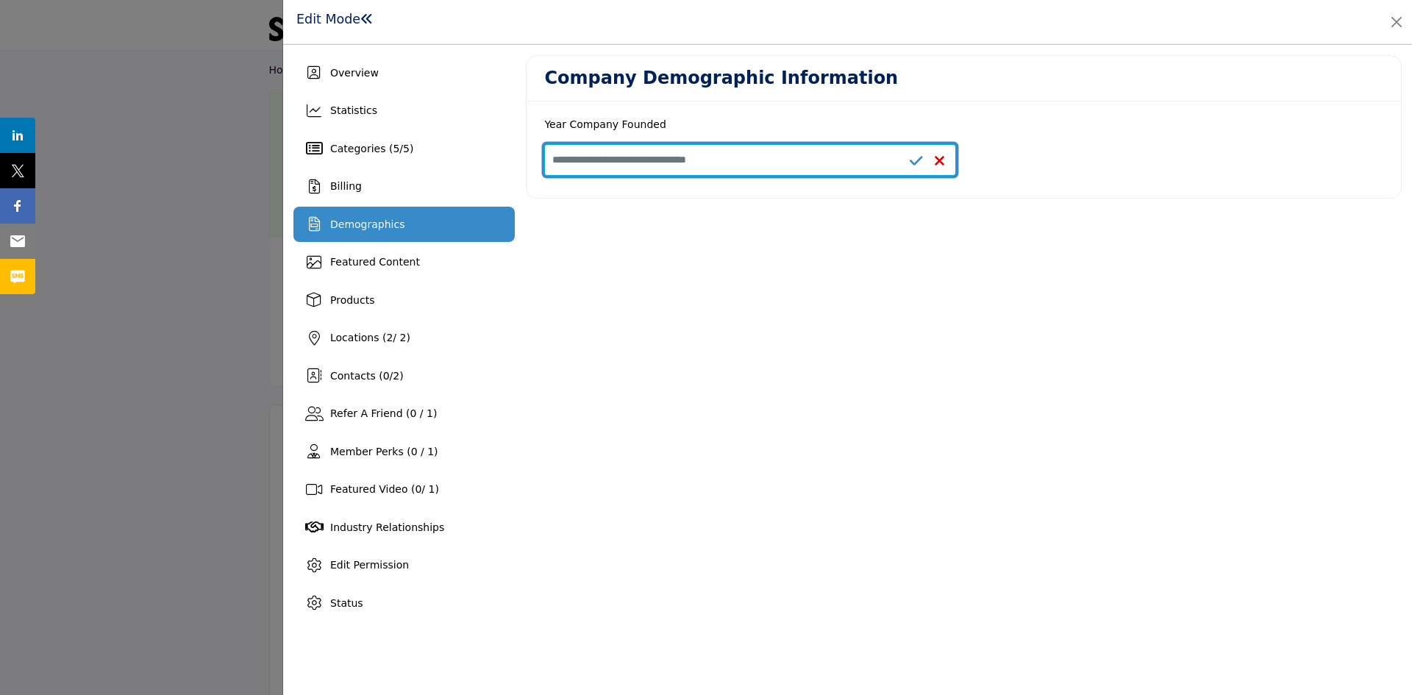
click at [673, 160] on input "Enter value for Year Company Founded" at bounding box center [750, 160] width 412 height 32
type input "****"
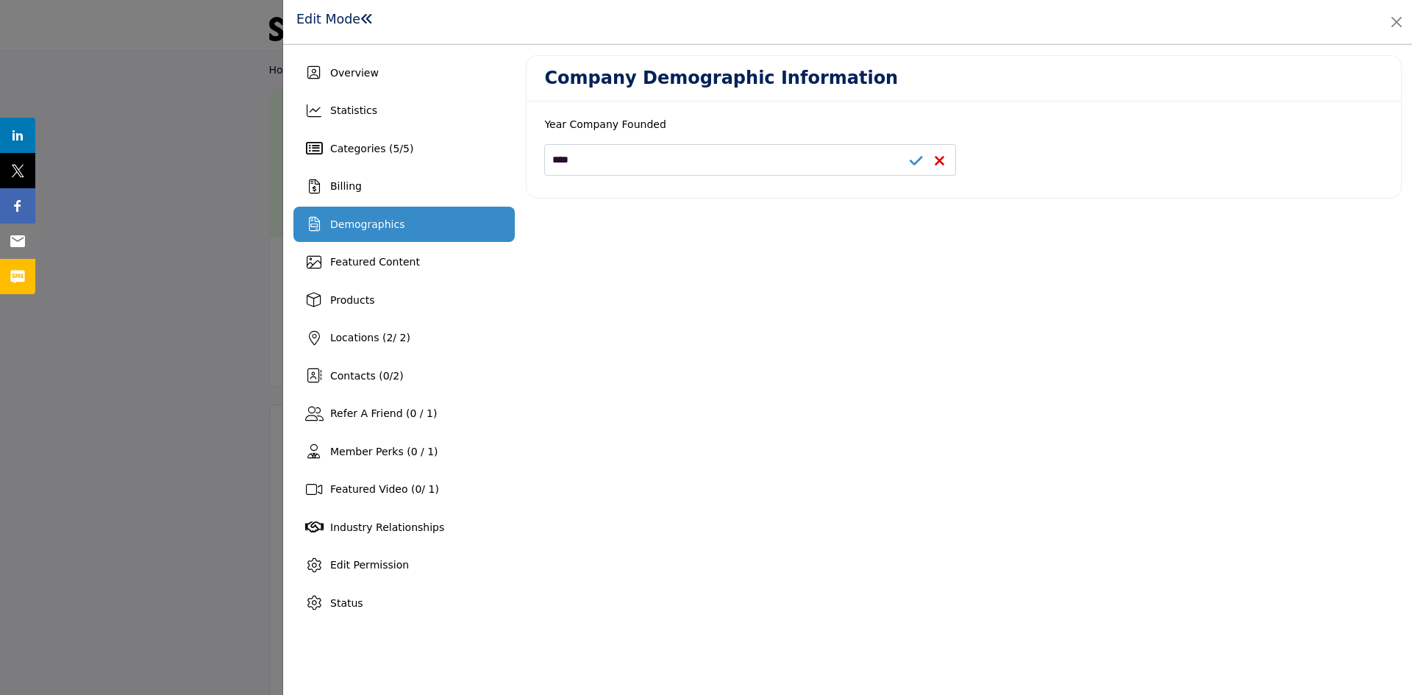
click at [693, 293] on div "Company Demographic Information Year Company Founded ****" at bounding box center [964, 337] width 876 height 565
click at [406, 268] on span "Featured Content" at bounding box center [375, 262] width 90 height 12
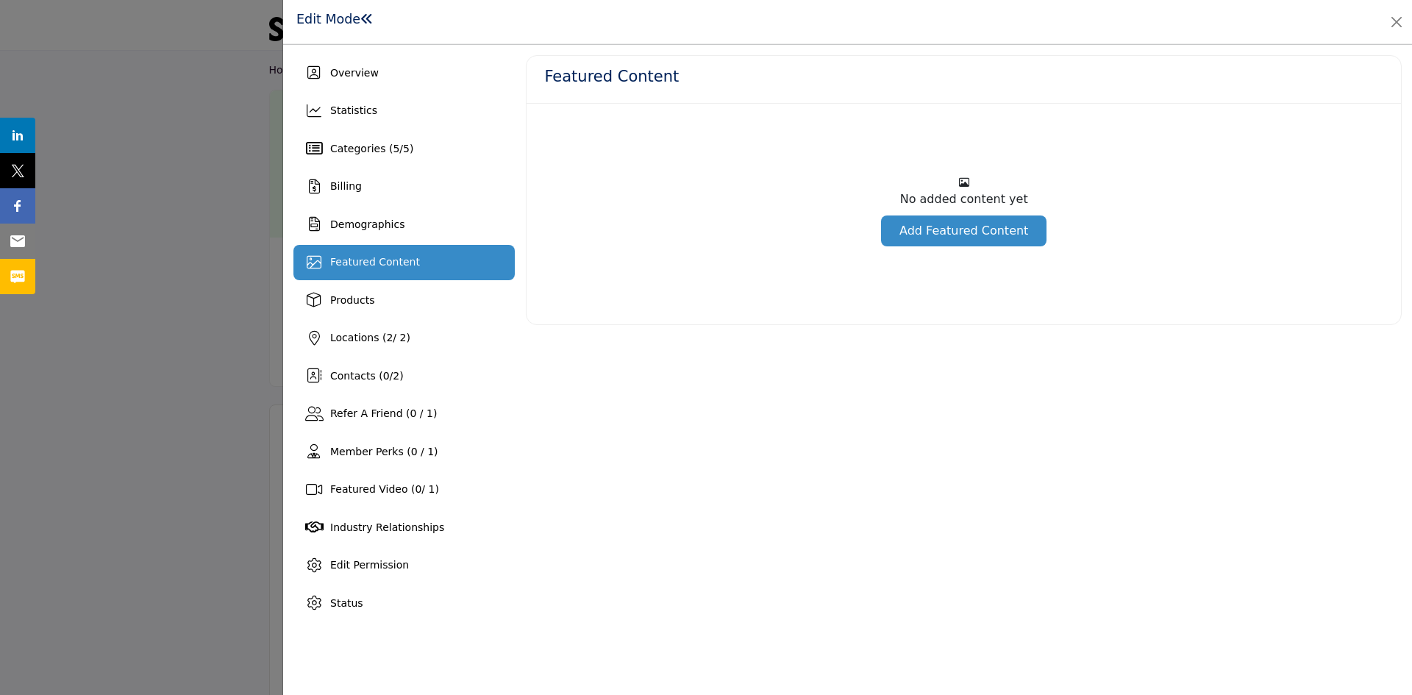
drag, startPoint x: 951, startPoint y: 228, endPoint x: 773, endPoint y: 200, distance: 179.4
click at [951, 228] on link "Add Featured Content" at bounding box center [963, 230] width 165 height 31
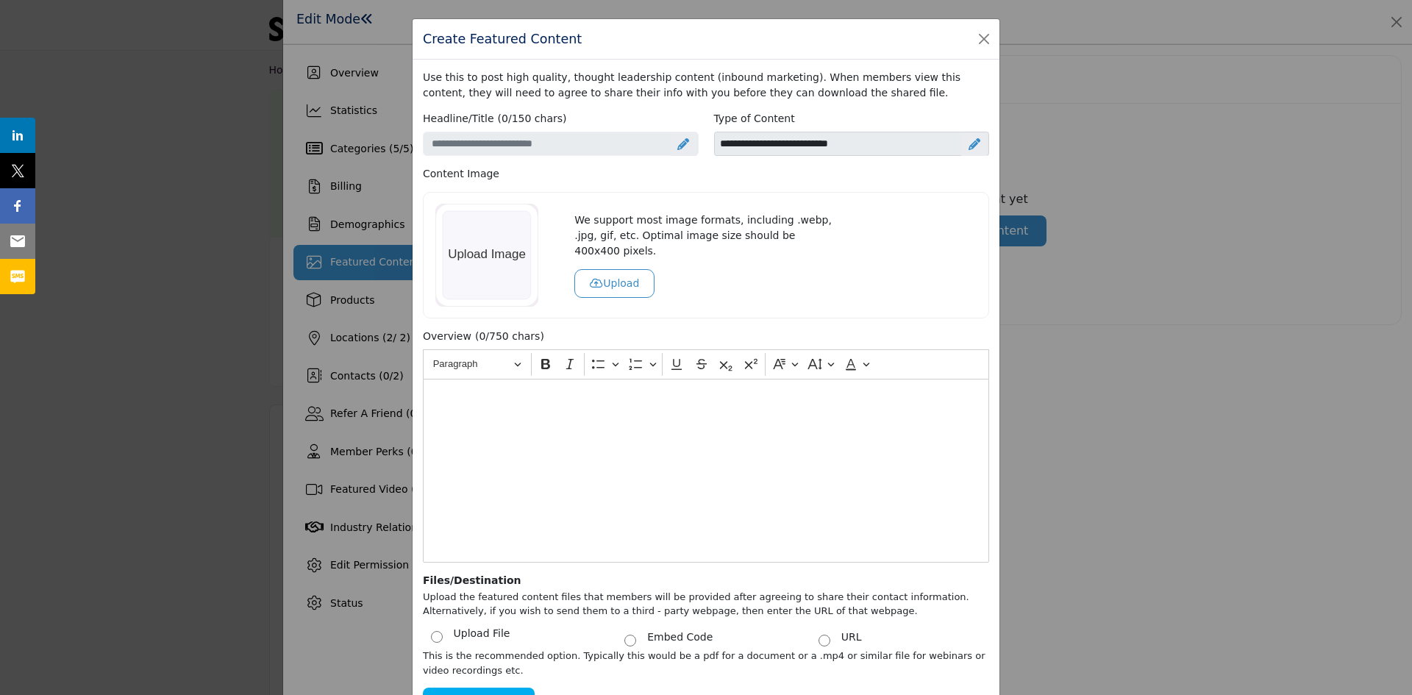
click at [1219, 351] on div "Create Featured Content Use this to post high quality, thought leadership conte…" at bounding box center [706, 347] width 1412 height 695
click at [982, 40] on button "Close" at bounding box center [983, 39] width 21 height 21
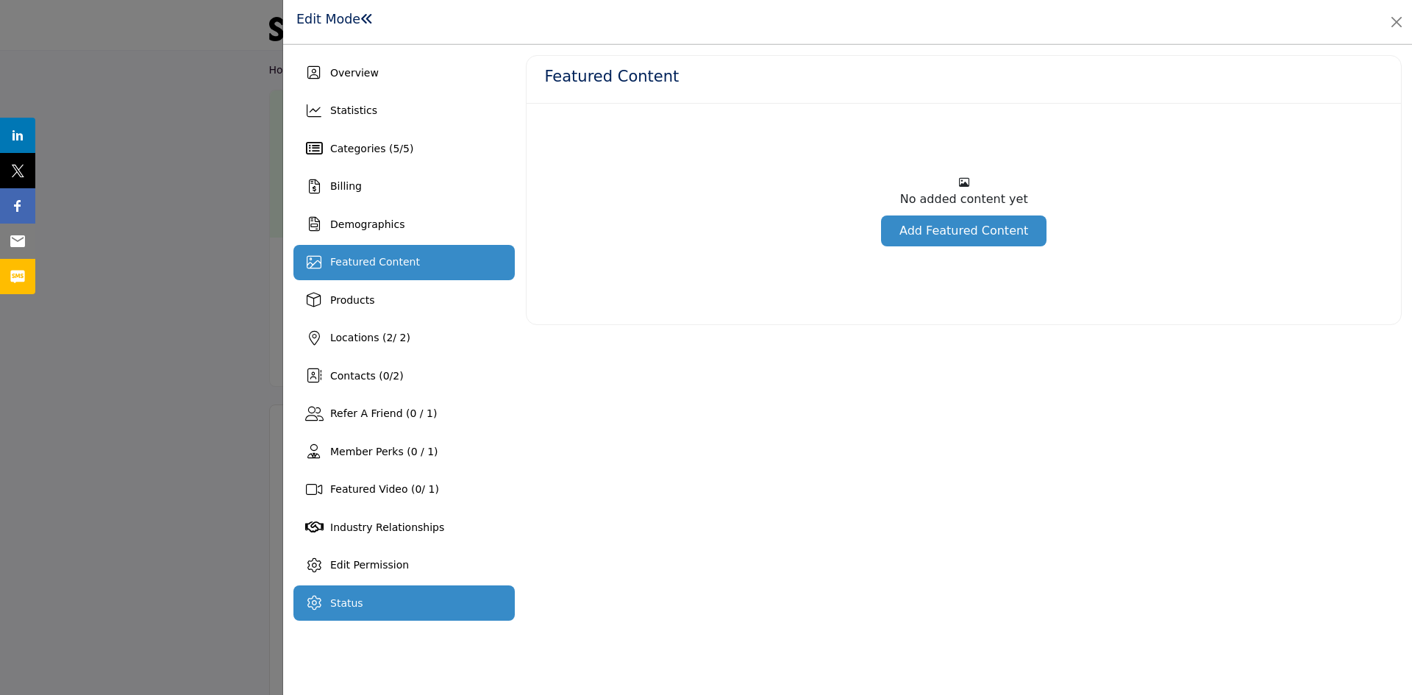
click at [337, 604] on span "Status" at bounding box center [346, 603] width 33 height 12
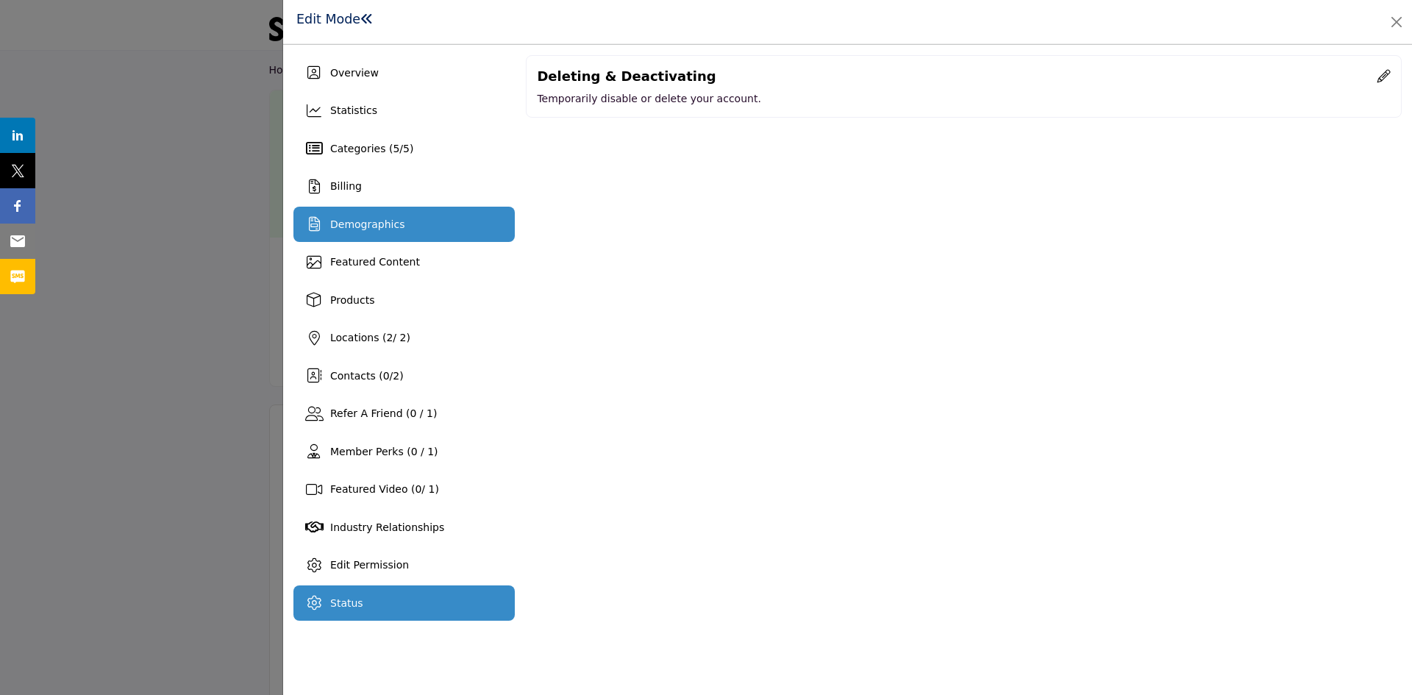
click at [393, 237] on div "Demographics" at bounding box center [403, 224] width 221 height 35
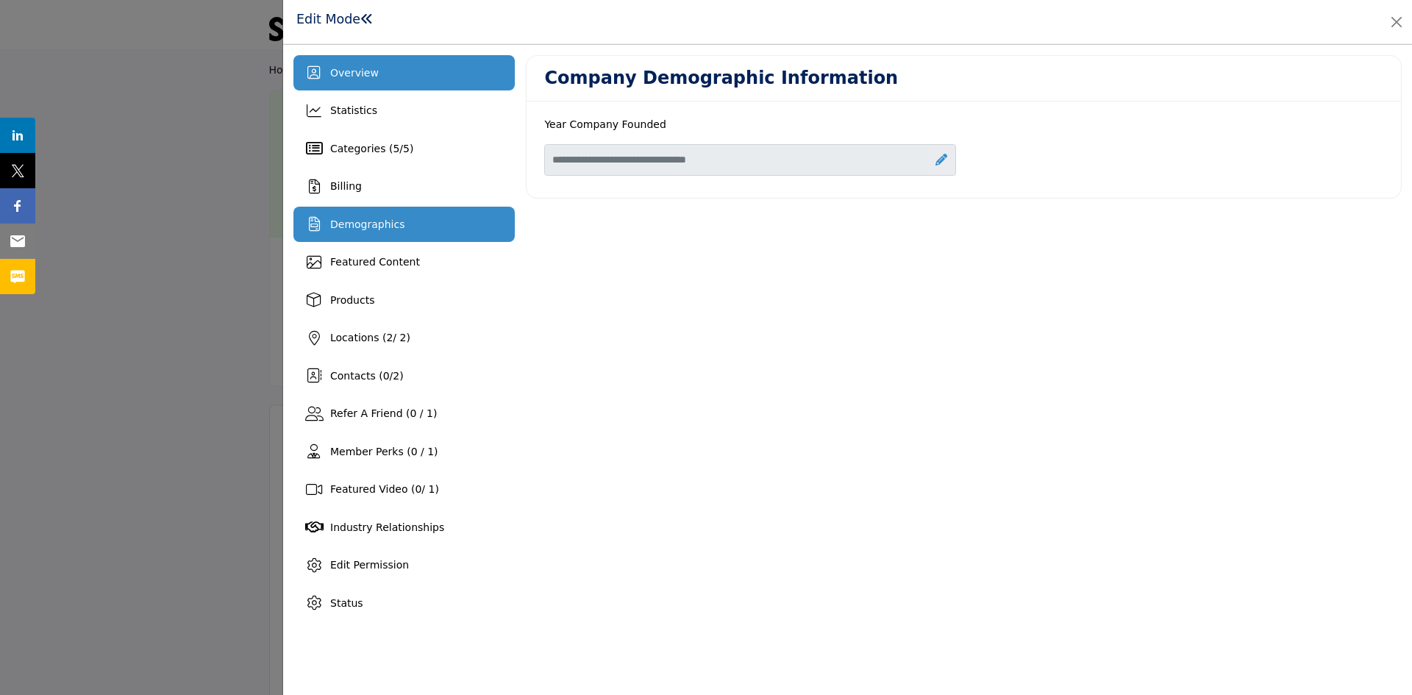
click at [358, 74] on span "Overview" at bounding box center [354, 73] width 49 height 12
